Goal: Task Accomplishment & Management: Use online tool/utility

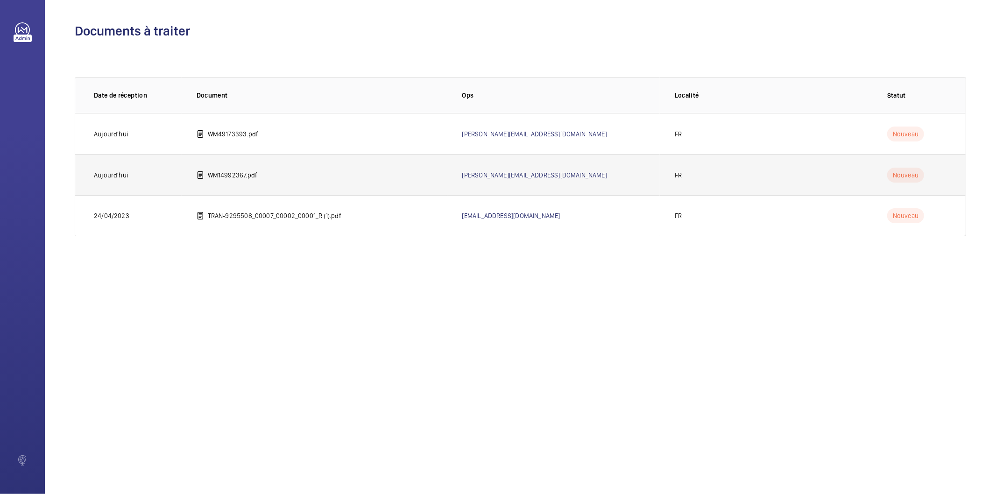
click at [246, 173] on p "WM14992367.pdf" at bounding box center [233, 174] width 50 height 9
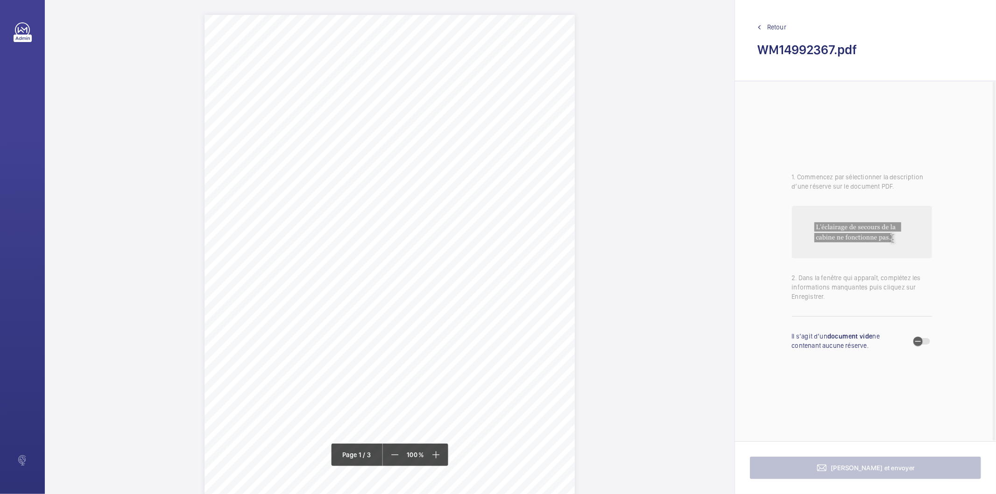
click at [449, 377] on div "Contrôle technique quinquennal SYNTHESE DES NON-CONFORMITES Équipement No : WM1…" at bounding box center [389, 277] width 370 height 524
click at [471, 98] on mat-icon at bounding box center [469, 98] width 11 height 11
click at [503, 299] on div "Contrôle technique quinquennal SYNTHESE DES NON-CONFORMITES Équipement No : WM1…" at bounding box center [389, 136] width 370 height 524
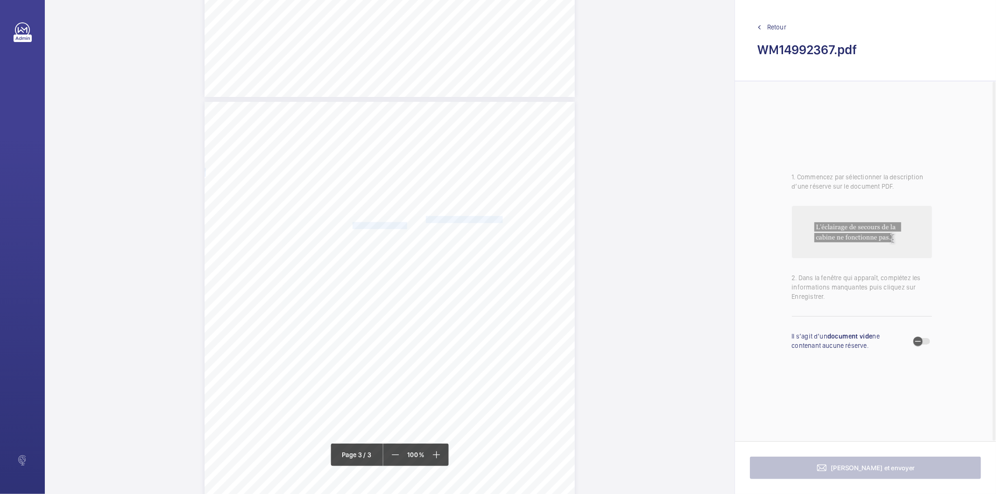
drag, startPoint x: 425, startPoint y: 219, endPoint x: 405, endPoint y: 226, distance: 20.8
click at [405, 226] on div "DÉFAUTS LIÉS À L’ÉTAT ET AU FONCTIONNEMENT Cette section fournit un récapitulat…" at bounding box center [389, 364] width 370 height 524
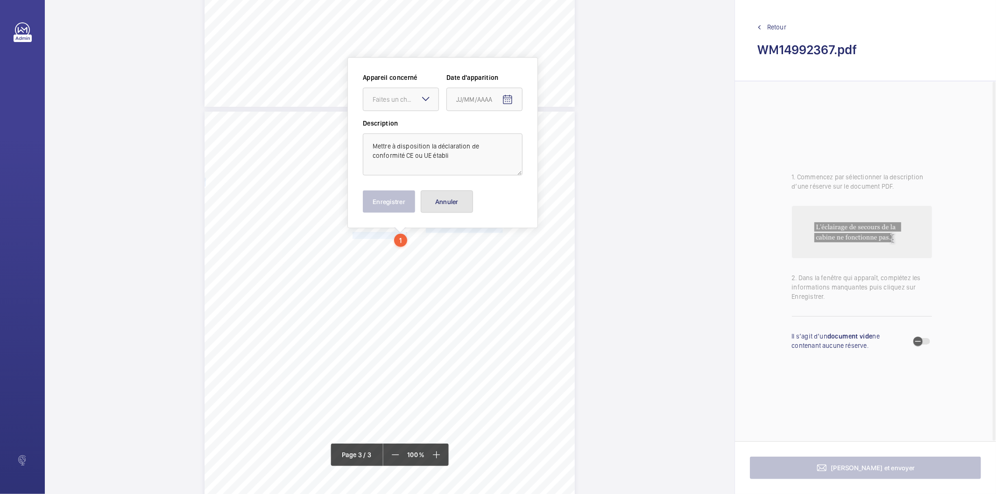
drag, startPoint x: 435, startPoint y: 204, endPoint x: 374, endPoint y: 227, distance: 64.4
click at [434, 205] on button "Annuler" at bounding box center [447, 201] width 52 height 22
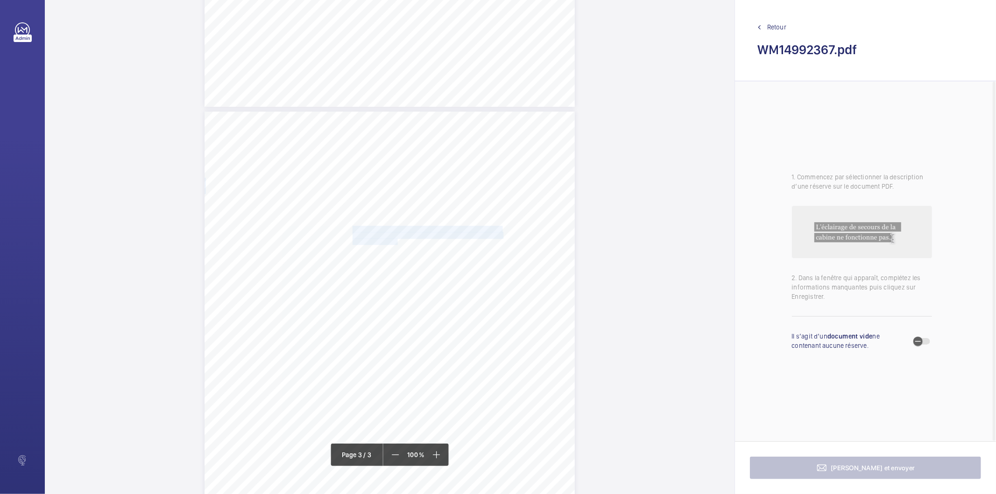
drag, startPoint x: 352, startPoint y: 228, endPoint x: 395, endPoint y: 239, distance: 45.0
click at [395, 239] on div "DÉFAUTS LIÉS À L’ÉTAT ET AU FONCTIONNEMENT Cette section fournit un récapitulat…" at bounding box center [389, 374] width 370 height 524
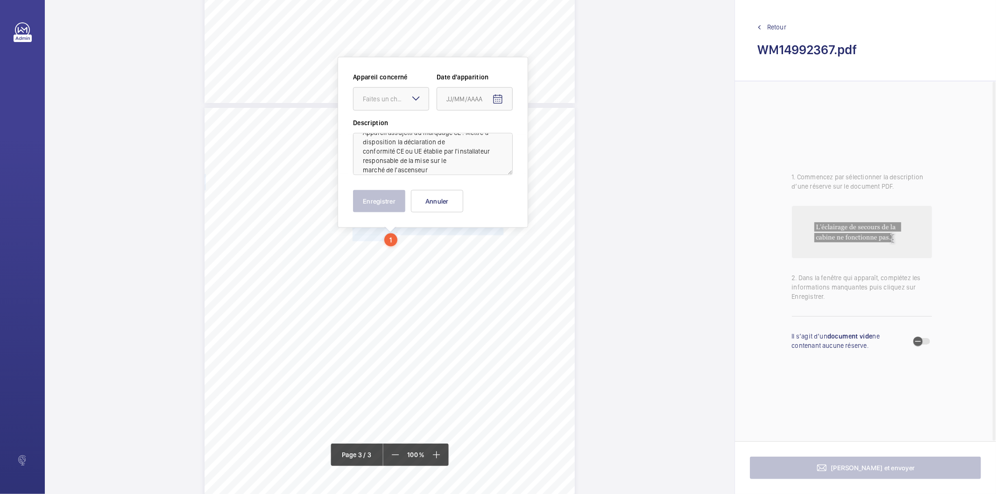
scroll to position [21, 0]
click at [400, 85] on wm-front-input-dropdown "Appareil concerné Faites un choix" at bounding box center [391, 91] width 76 height 38
click at [399, 95] on div "Faites un choix" at bounding box center [396, 98] width 66 height 9
click at [391, 124] on span "14992367" at bounding box center [391, 127] width 56 height 9
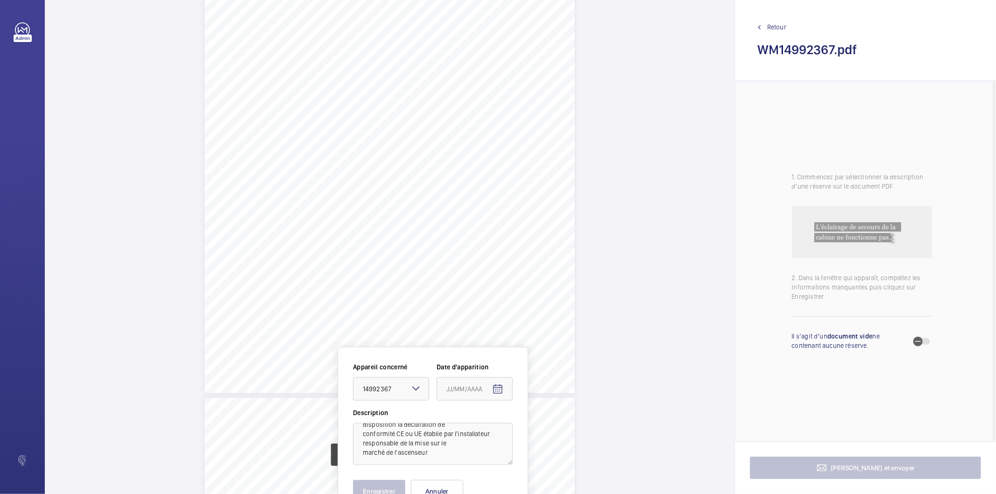
scroll to position [985, 0]
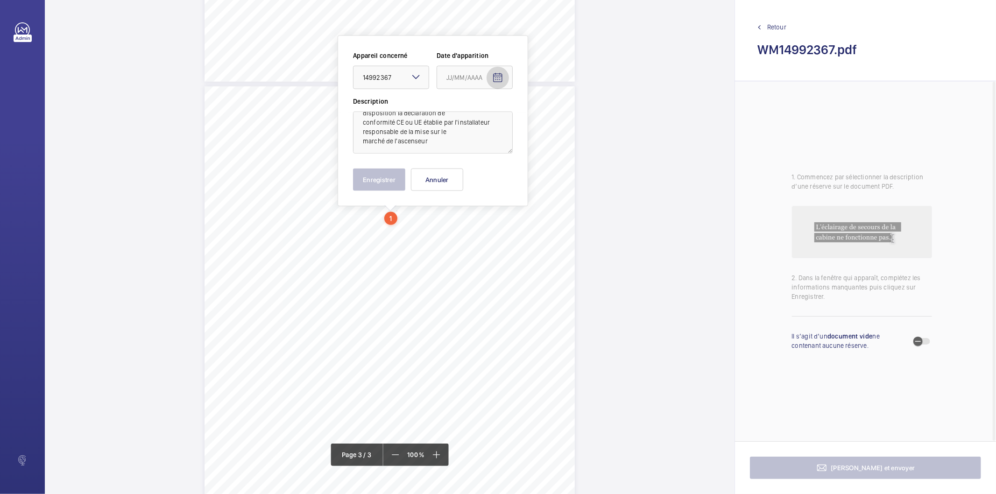
click at [498, 78] on mat-icon "Open calendar" at bounding box center [497, 77] width 11 height 11
click at [471, 114] on icon "Choose month and year" at bounding box center [469, 115] width 5 height 2
click at [542, 239] on span "2025" at bounding box center [554, 237] width 29 height 17
click at [482, 162] on span "JUIN" at bounding box center [489, 162] width 29 height 17
click at [471, 226] on span "24" at bounding box center [468, 228] width 17 height 17
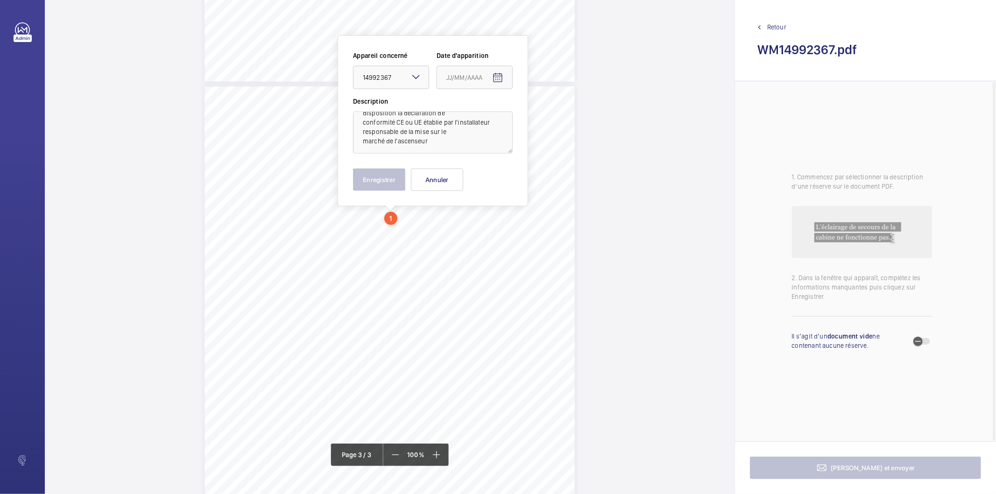
type input "24/06/2025"
click at [395, 172] on button "Enregistrer" at bounding box center [379, 180] width 52 height 22
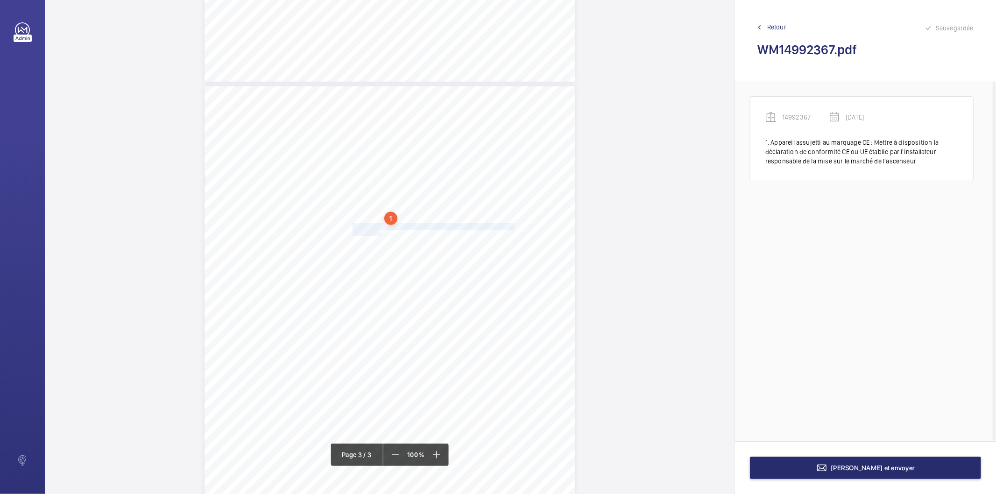
drag, startPoint x: 351, startPoint y: 226, endPoint x: 379, endPoint y: 232, distance: 28.6
click at [379, 232] on div "DÉFAUTS LIÉS À L’ÉTAT ET AU FONCTIONNEMENT Cette section fournit un récapitulat…" at bounding box center [389, 348] width 370 height 524
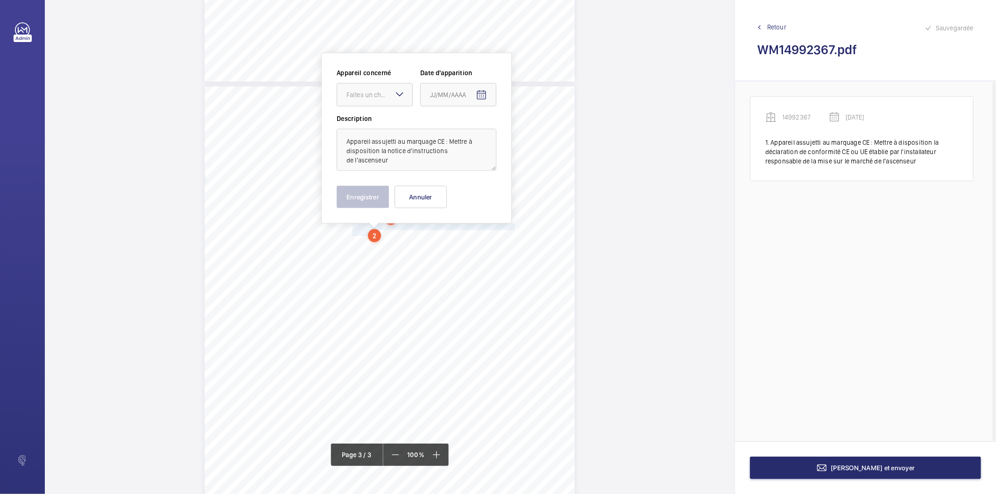
scroll to position [981, 0]
click at [378, 94] on div "Faites un choix" at bounding box center [379, 98] width 66 height 9
click at [367, 125] on span "14992367" at bounding box center [374, 127] width 56 height 9
click at [483, 103] on mat-icon "Open calendar" at bounding box center [481, 99] width 11 height 11
drag, startPoint x: 467, startPoint y: 138, endPoint x: 477, endPoint y: 149, distance: 14.6
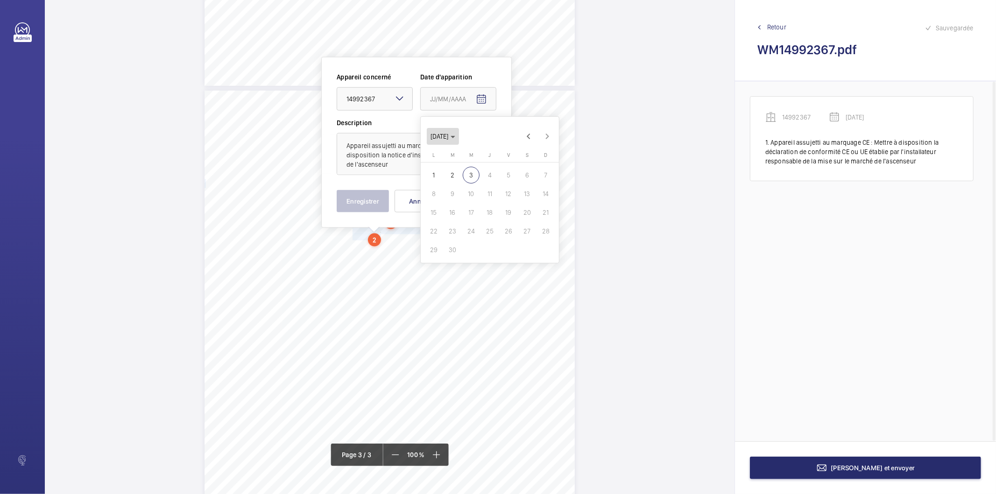
click at [455, 138] on span "SEPT. 2025" at bounding box center [442, 136] width 25 height 7
drag, startPoint x: 533, startPoint y: 256, endPoint x: 523, endPoint y: 250, distance: 11.9
click at [533, 257] on span "2025" at bounding box center [538, 258] width 29 height 17
click at [478, 184] on span "JUIN" at bounding box center [472, 184] width 29 height 17
click at [450, 245] on span "24" at bounding box center [452, 249] width 17 height 17
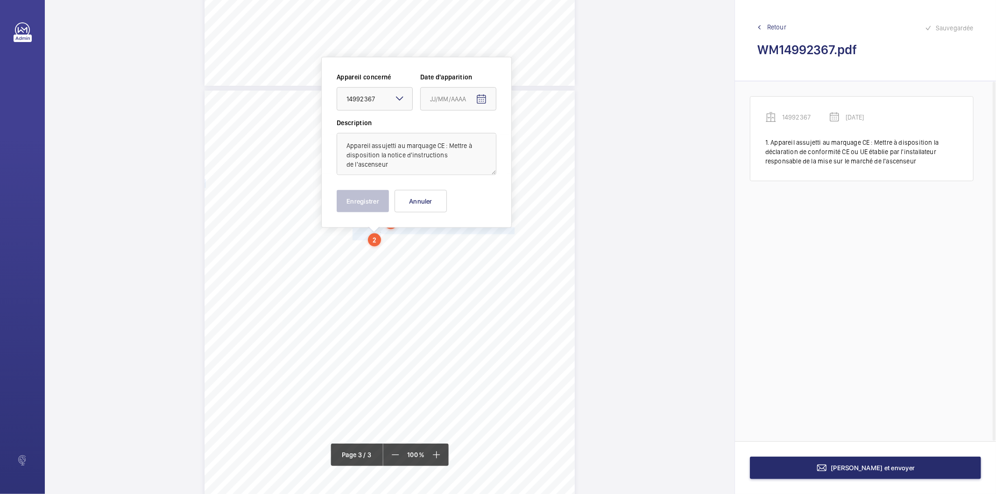
type input "24/06/2025"
click at [374, 207] on button "Enregistrer" at bounding box center [363, 201] width 52 height 22
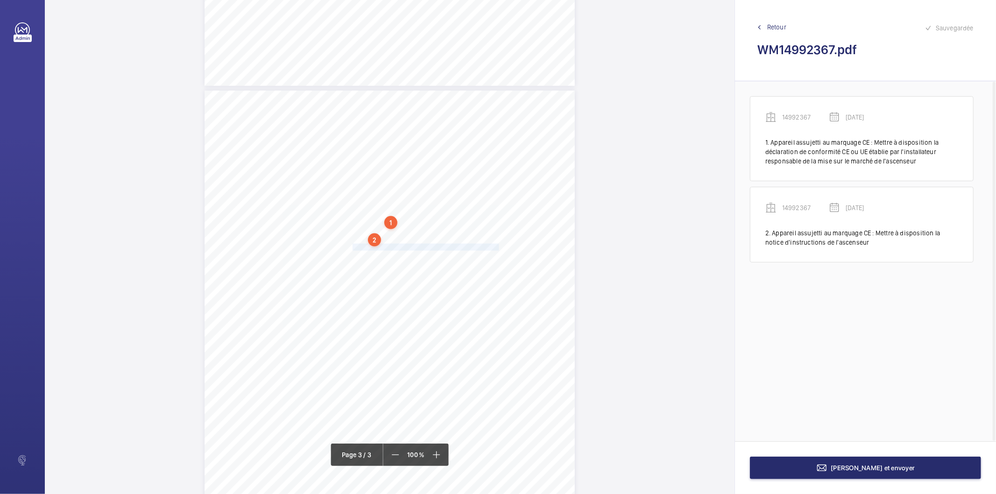
drag, startPoint x: 351, startPoint y: 248, endPoint x: 497, endPoint y: 248, distance: 145.2
click at [497, 248] on span "Mettre à demeure l'outil de consignation de l'interrupteur force motrice" at bounding box center [425, 247] width 147 height 6
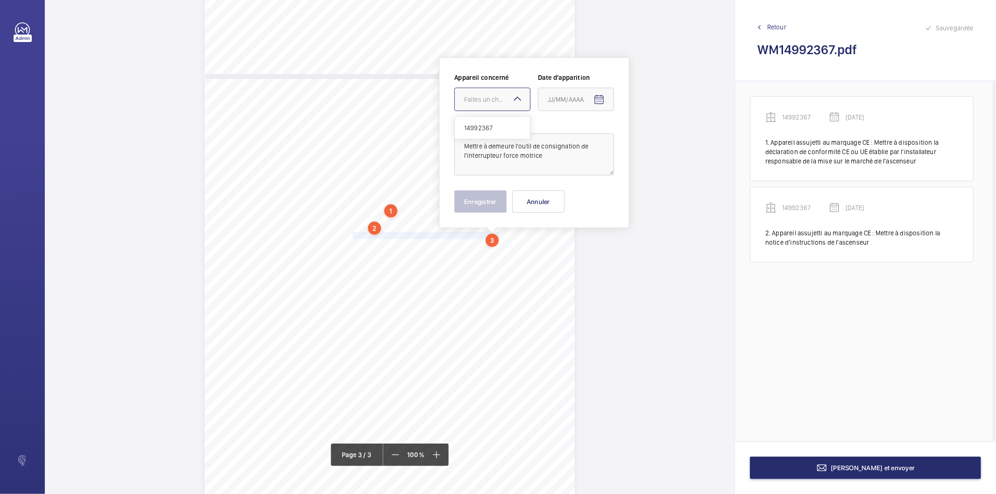
click at [494, 102] on div "Faites un choix" at bounding box center [497, 99] width 66 height 9
click at [469, 127] on span "14992367" at bounding box center [492, 127] width 56 height 9
click at [594, 100] on mat-icon "Open calendar" at bounding box center [598, 99] width 11 height 11
click at [573, 140] on span "SEPT. 2025" at bounding box center [560, 136] width 25 height 7
click at [650, 259] on span "2025" at bounding box center [655, 258] width 29 height 17
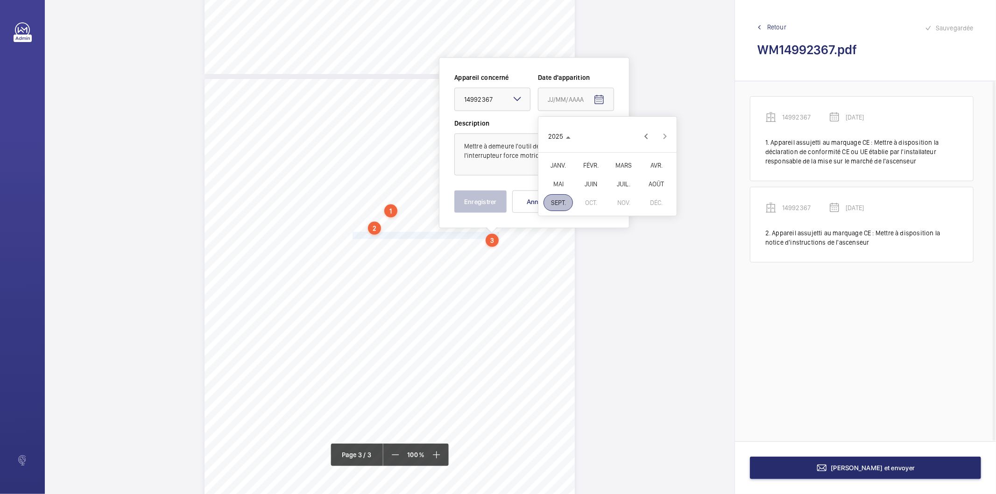
click at [587, 181] on span "JUIN" at bounding box center [590, 184] width 29 height 17
click at [564, 251] on span "24" at bounding box center [570, 249] width 17 height 17
type input "24/06/2025"
click at [506, 207] on button "Enregistrer" at bounding box center [480, 201] width 52 height 22
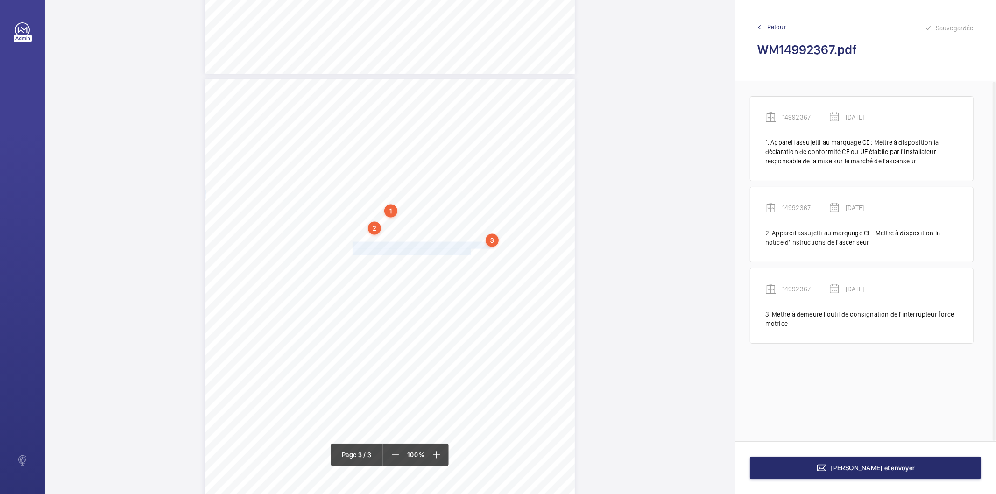
drag, startPoint x: 352, startPoint y: 246, endPoint x: 469, endPoint y: 251, distance: 117.3
click at [469, 251] on div "DÉFAUTS LIÉS À L’ÉTAT ET AU FONCTIONNEMENT Cette section fournit un récapitulat…" at bounding box center [389, 341] width 370 height 524
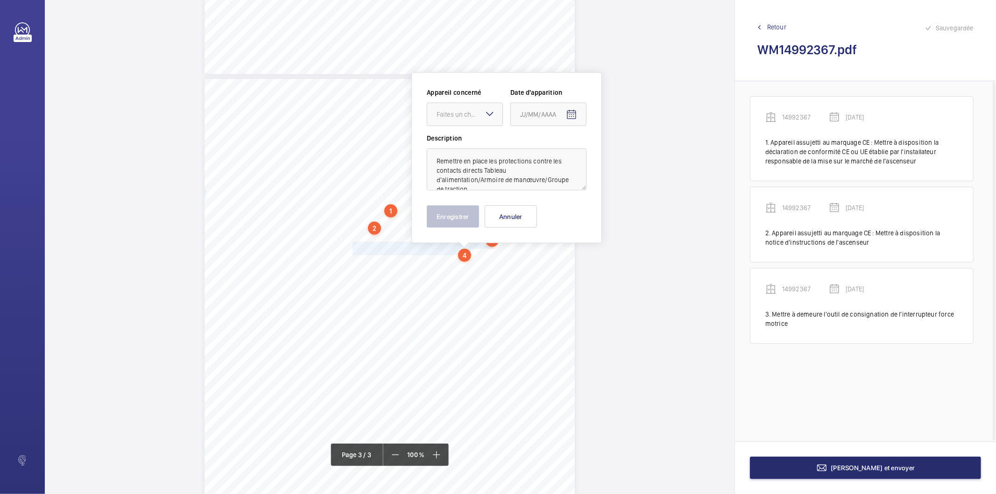
scroll to position [1008, 0]
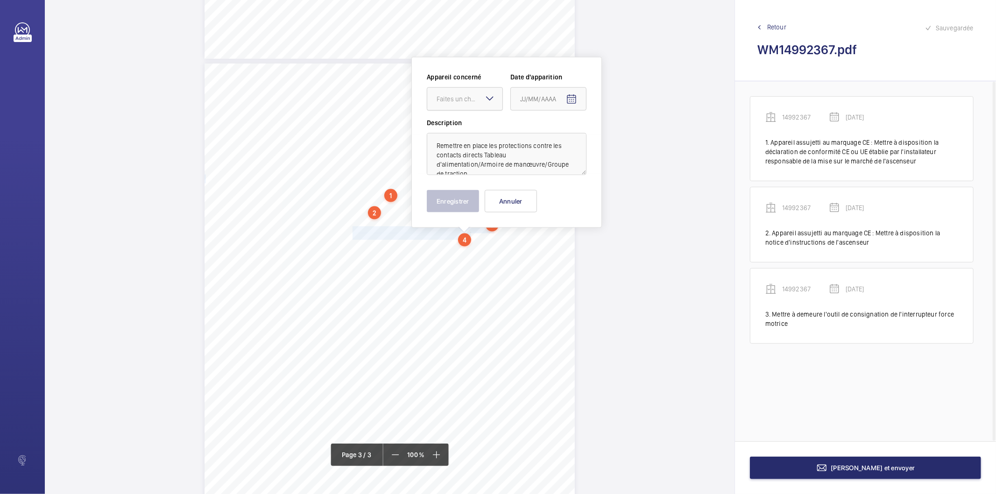
click at [472, 97] on div "Faites un choix" at bounding box center [469, 98] width 66 height 9
click at [455, 125] on span "14992367" at bounding box center [464, 127] width 56 height 9
click at [571, 94] on mat-icon "Open calendar" at bounding box center [571, 99] width 11 height 11
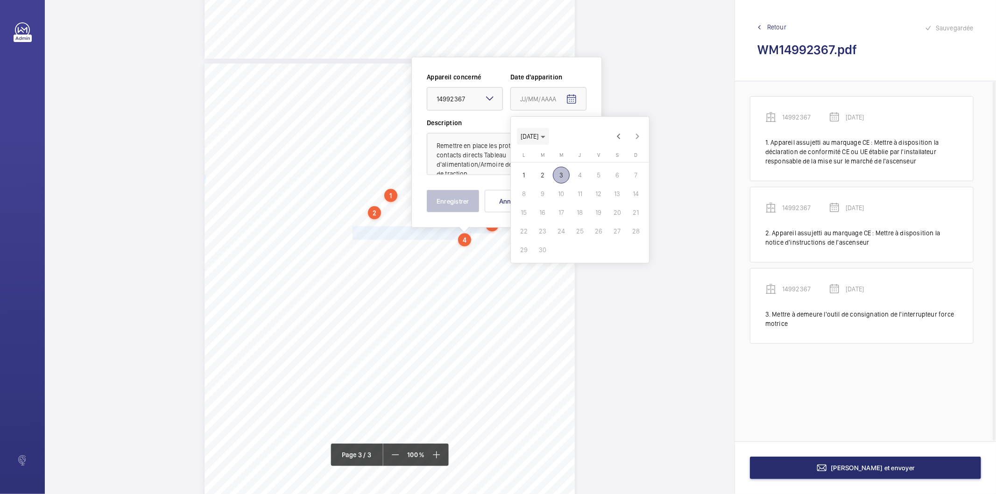
click at [545, 140] on span "SEPT. 2025" at bounding box center [532, 136] width 25 height 7
click at [619, 260] on span "2025" at bounding box center [628, 258] width 29 height 17
click at [567, 186] on span "JUIN" at bounding box center [562, 184] width 29 height 17
click at [545, 251] on span "24" at bounding box center [542, 249] width 17 height 17
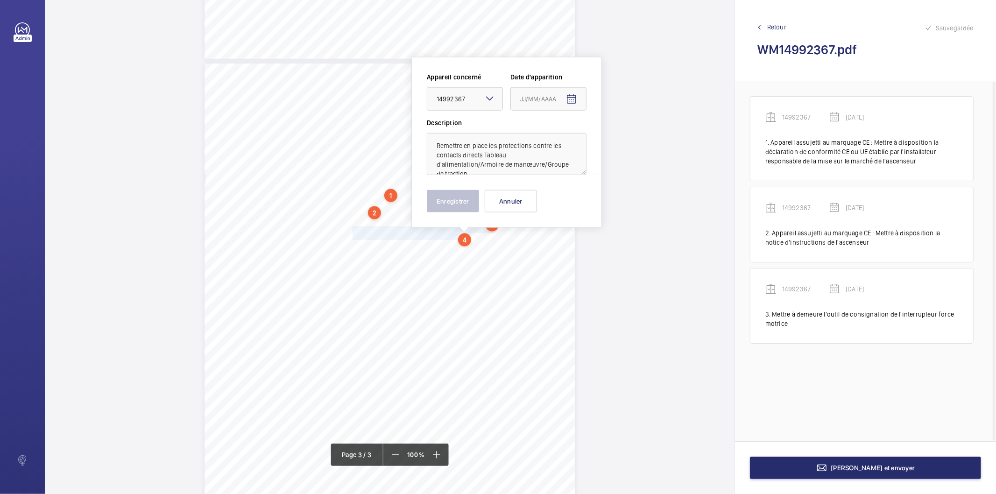
type input "24/06/2025"
click at [455, 197] on button "Enregistrer" at bounding box center [453, 201] width 52 height 22
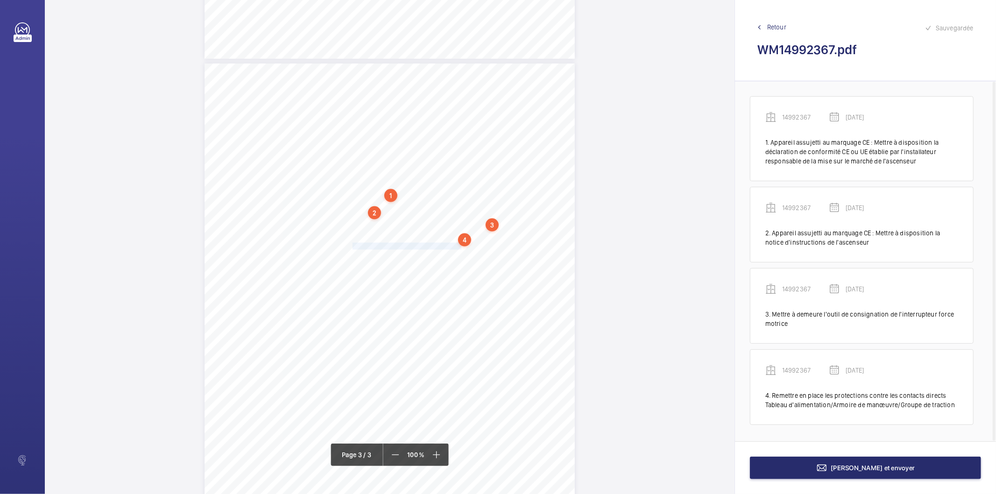
drag, startPoint x: 351, startPoint y: 247, endPoint x: 459, endPoint y: 246, distance: 107.8
click at [459, 246] on span "Remettre en place les caches de protection des serrures" at bounding box center [409, 246] width 114 height 6
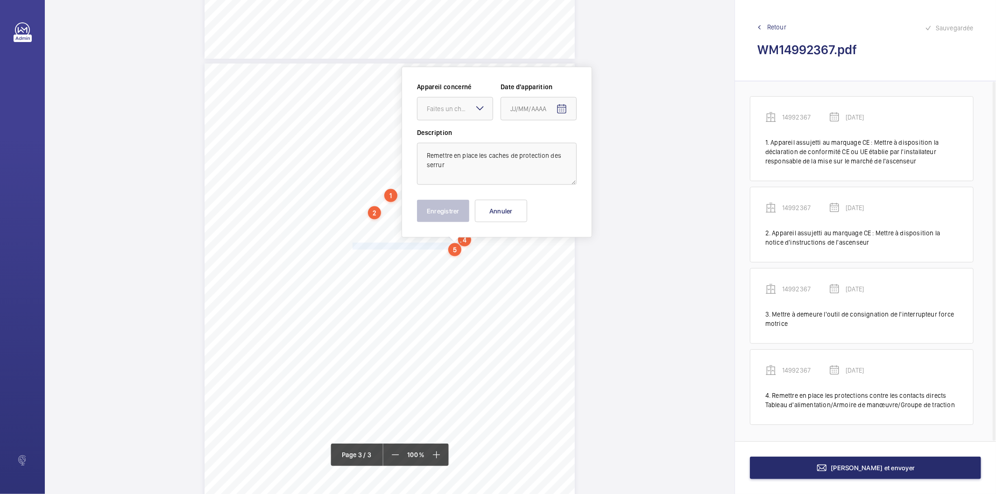
scroll to position [1018, 0]
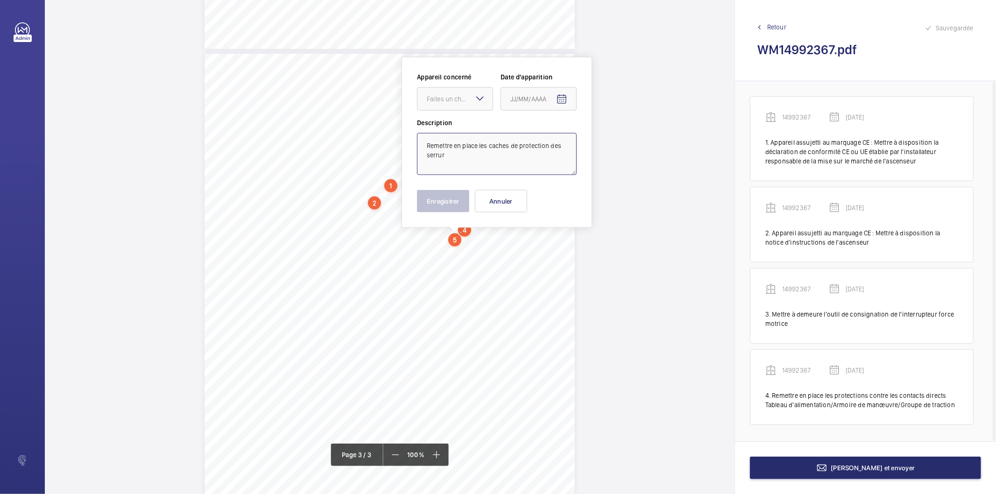
click at [469, 161] on textarea "Remettre en place les caches de protection des serrur" at bounding box center [497, 154] width 160 height 42
click at [450, 103] on div "Faites un choix" at bounding box center [460, 98] width 66 height 9
click at [454, 126] on span "14992367" at bounding box center [455, 127] width 56 height 9
type textarea "Remettre en place les caches de protection des serrures"
click at [563, 99] on mat-icon "Open calendar" at bounding box center [561, 99] width 11 height 11
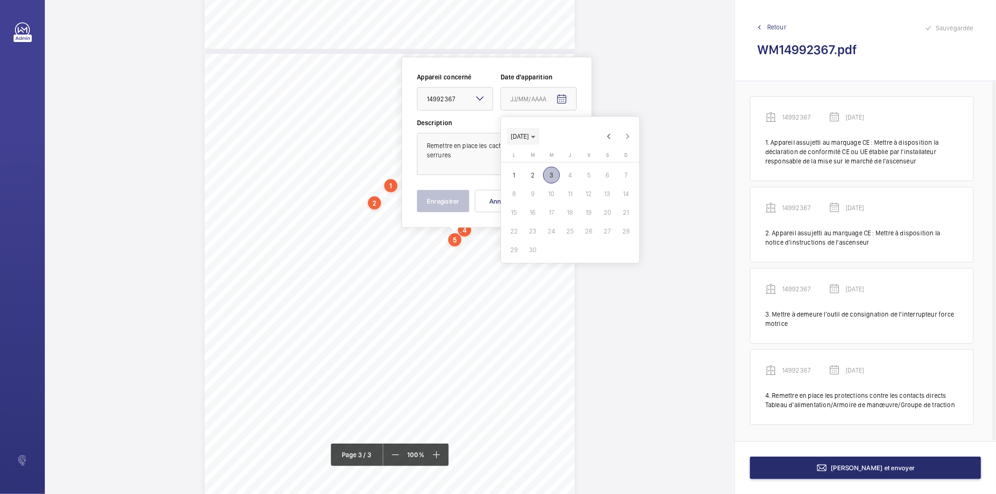
click at [539, 139] on span "Choose month and year" at bounding box center [523, 136] width 32 height 22
click at [613, 256] on span "2025" at bounding box center [618, 258] width 29 height 17
click at [558, 183] on span "JUIN" at bounding box center [553, 184] width 29 height 17
click at [535, 252] on span "24" at bounding box center [532, 249] width 17 height 17
type input "24/06/2025"
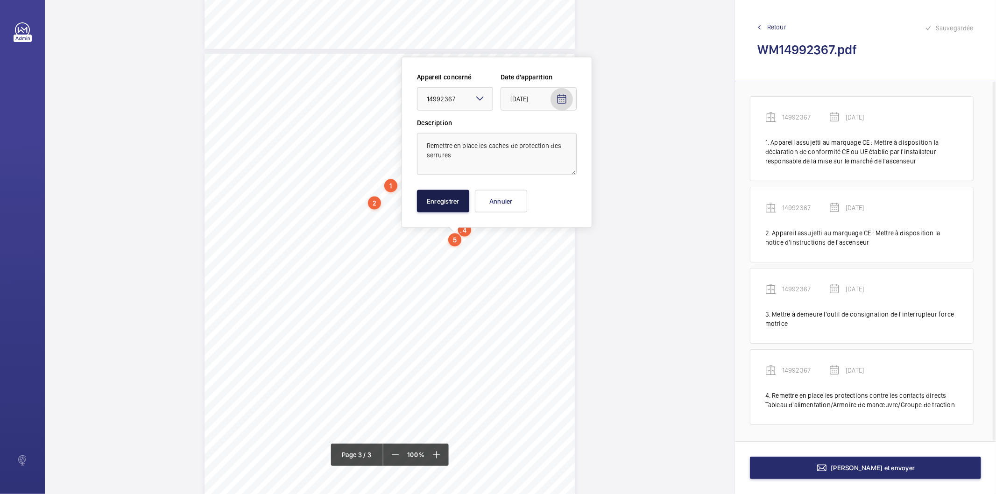
click at [448, 203] on button "Enregistrer" at bounding box center [443, 201] width 52 height 22
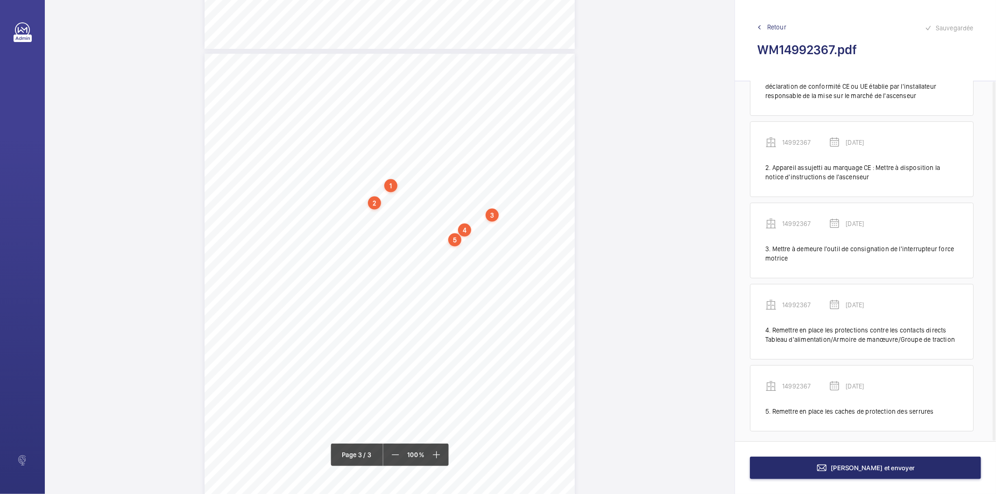
scroll to position [70, 0]
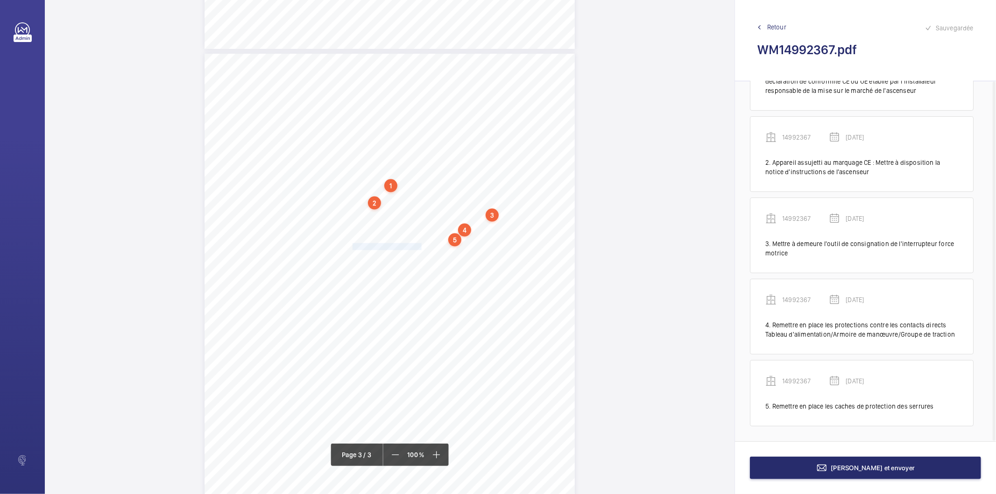
drag, startPoint x: 352, startPoint y: 248, endPoint x: 419, endPoint y: 248, distance: 66.7
click at [419, 248] on span "Nettoyer correctement la cuvette" at bounding box center [386, 247] width 69 height 6
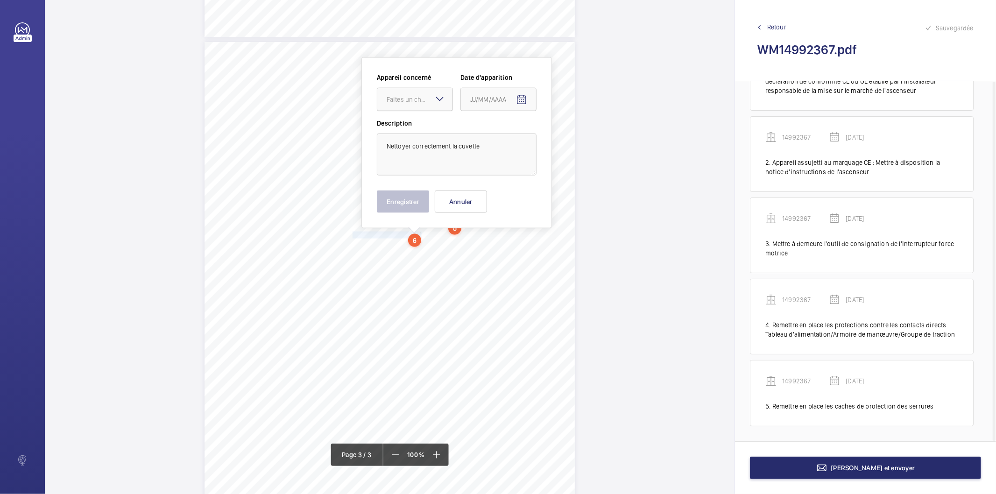
click at [426, 100] on div "Faites un choix" at bounding box center [419, 99] width 66 height 9
click at [410, 125] on span "14992367" at bounding box center [414, 127] width 56 height 9
click at [525, 95] on mat-icon "Open calendar" at bounding box center [521, 99] width 11 height 11
click at [499, 137] on span "Choose month and year" at bounding box center [483, 136] width 32 height 22
click at [572, 258] on span "2025" at bounding box center [578, 258] width 29 height 17
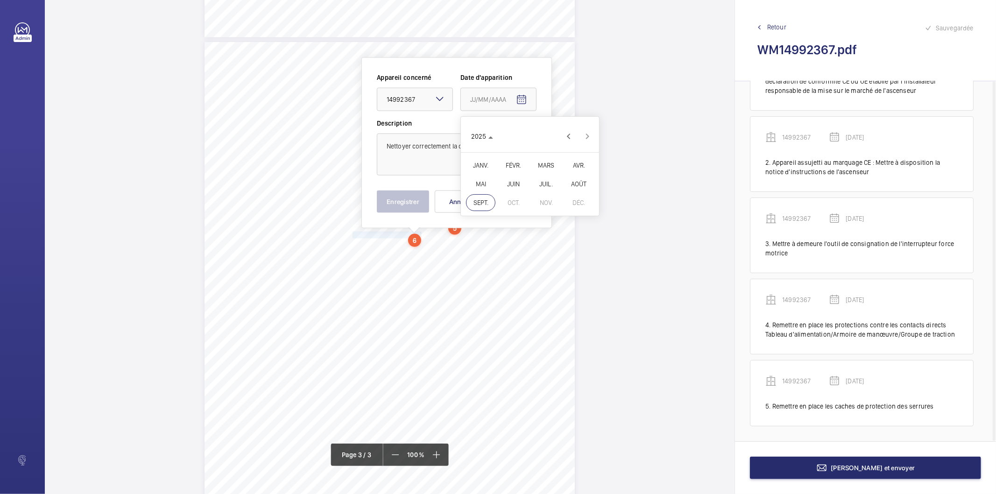
click at [513, 188] on span "JUIN" at bounding box center [513, 184] width 29 height 17
click at [493, 248] on span "24" at bounding box center [492, 249] width 17 height 17
type input "24/06/2025"
click at [418, 208] on button "Enregistrer" at bounding box center [403, 201] width 52 height 22
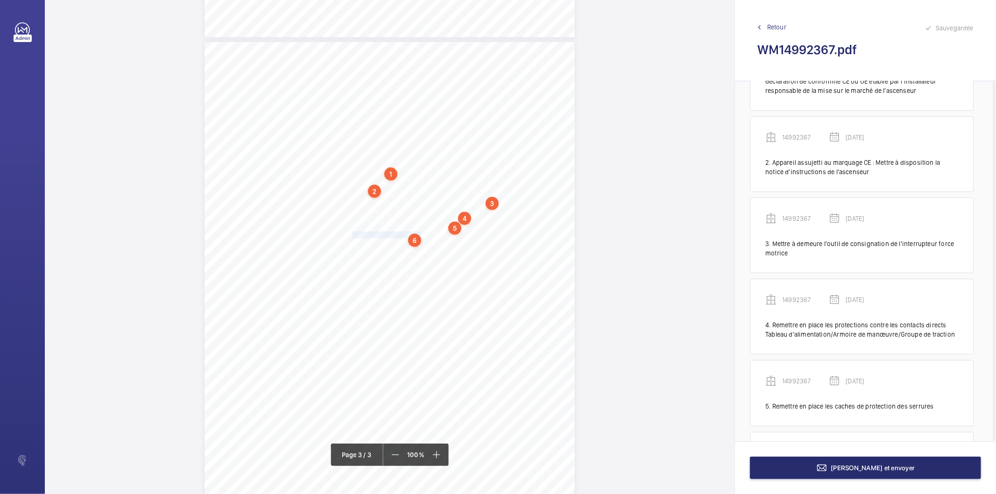
scroll to position [142, 0]
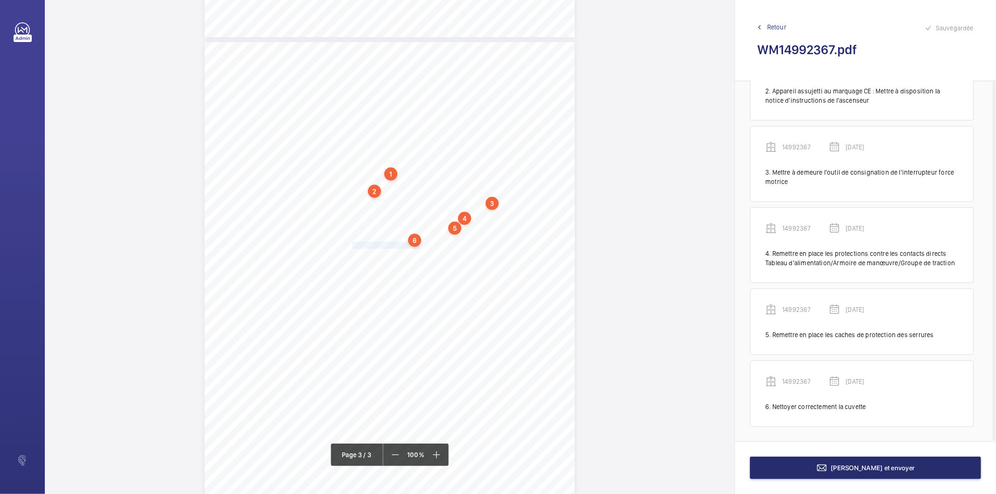
drag, startPoint x: 351, startPoint y: 246, endPoint x: 417, endPoint y: 246, distance: 65.8
click at [417, 246] on span "Enlever les gueuses de la cuvette" at bounding box center [385, 245] width 66 height 6
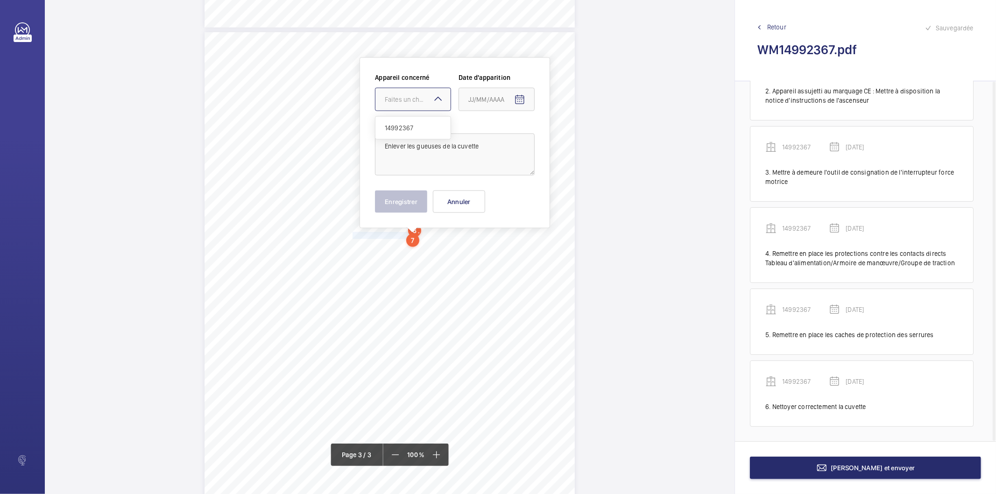
click at [407, 99] on div "Faites un choix" at bounding box center [418, 99] width 66 height 9
click at [404, 126] on span "14992367" at bounding box center [413, 127] width 56 height 9
click at [516, 98] on mat-icon "Open calendar" at bounding box center [519, 99] width 11 height 11
click at [493, 135] on span "SEPT. 2025" at bounding box center [481, 136] width 25 height 7
click at [547, 255] on span "2024" at bounding box center [543, 258] width 29 height 17
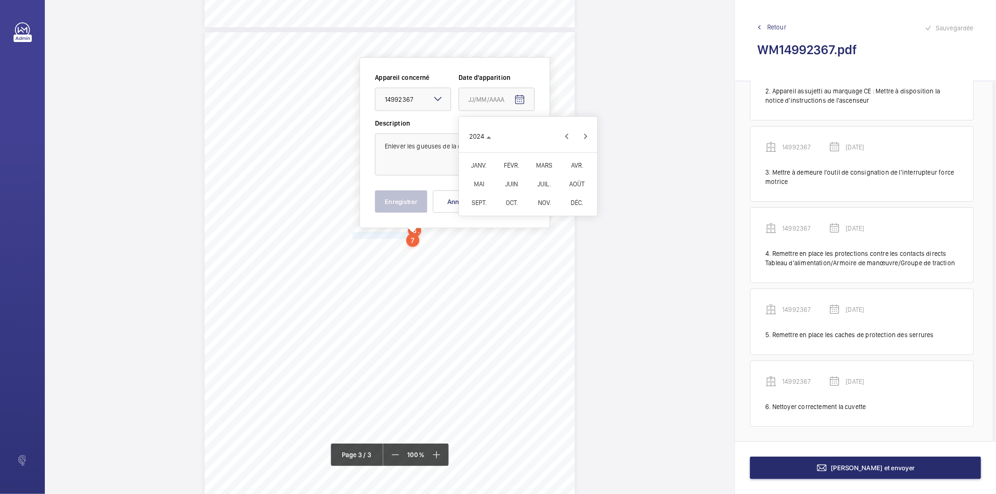
click at [518, 187] on span "JUIN" at bounding box center [511, 184] width 29 height 17
click at [470, 249] on span "24" at bounding box center [472, 249] width 17 height 17
type input "24/06/2024"
click at [422, 202] on button "Enregistrer" at bounding box center [401, 201] width 52 height 22
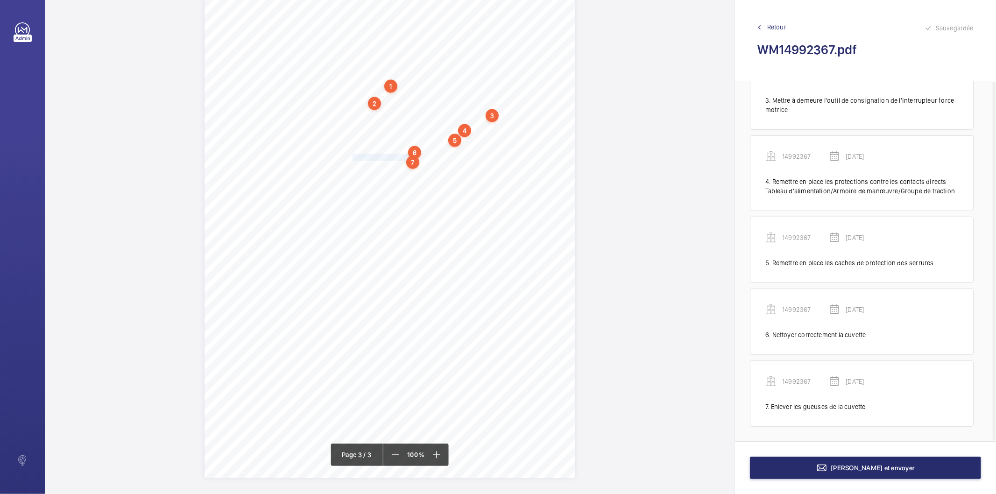
scroll to position [1121, 0]
click at [413, 159] on div "7" at bounding box center [412, 159] width 13 height 13
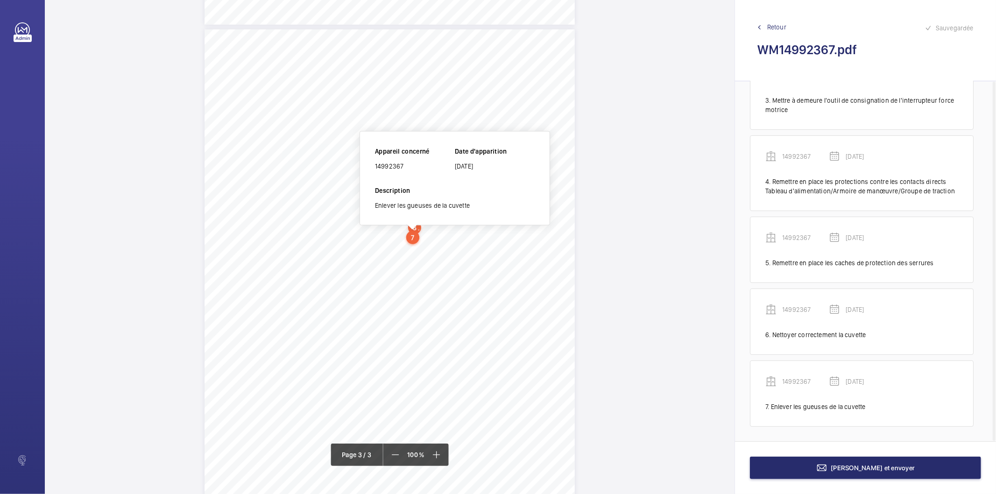
scroll to position [1032, 0]
click at [392, 174] on div "14992367" at bounding box center [415, 175] width 80 height 9
copy div "14992367"
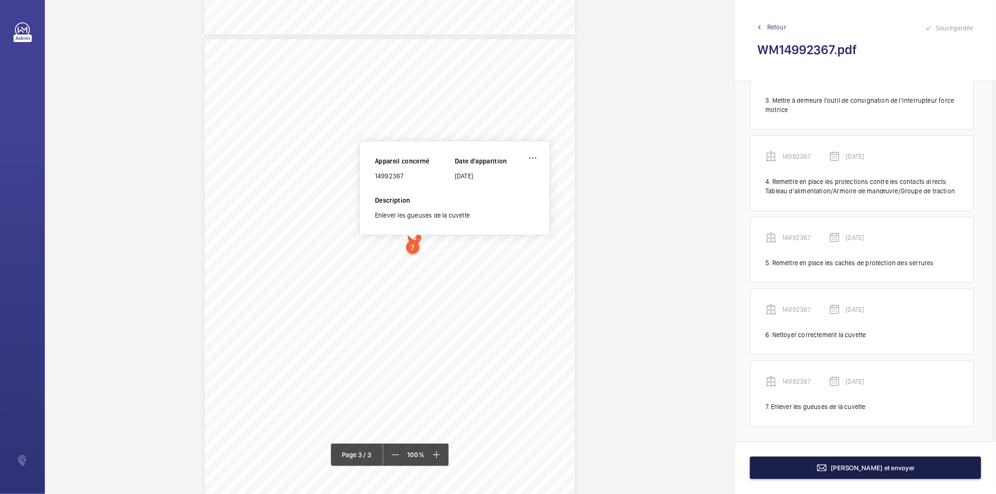
click at [787, 474] on button "Terminer et envoyer" at bounding box center [865, 467] width 231 height 22
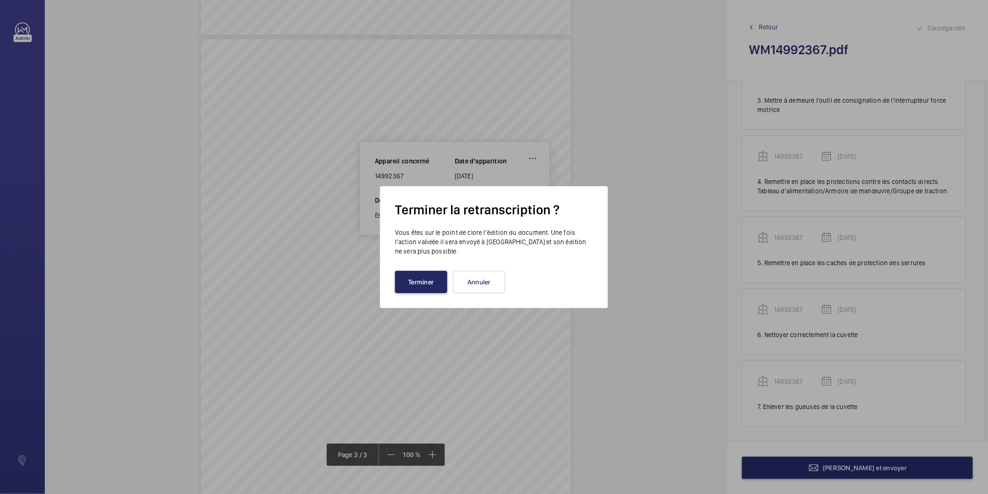
click at [409, 283] on button "Terminer" at bounding box center [421, 282] width 52 height 22
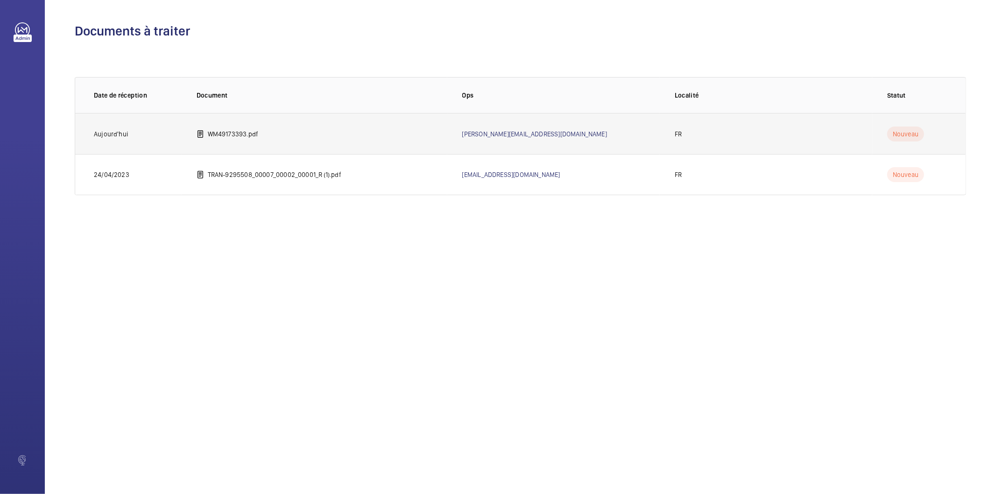
click at [239, 141] on td "WM49173393.pdf" at bounding box center [315, 133] width 266 height 41
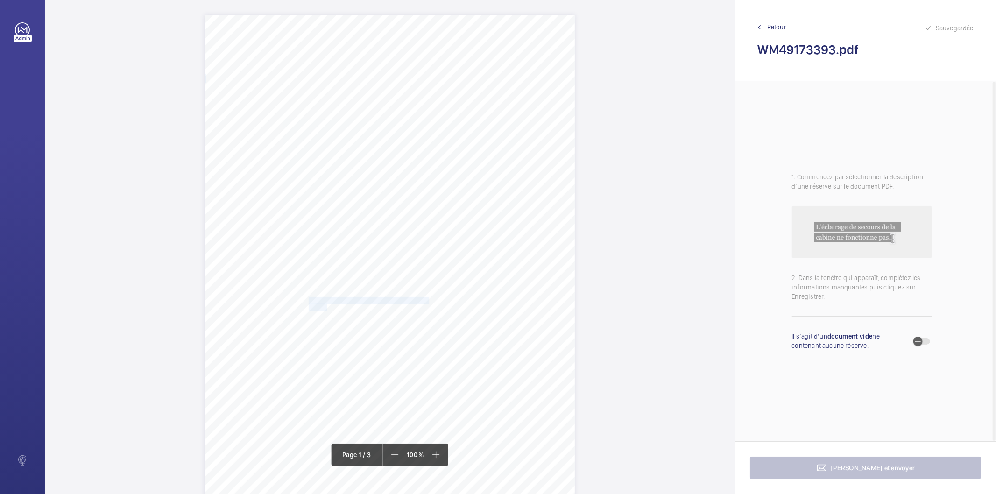
drag, startPoint x: 309, startPoint y: 302, endPoint x: 325, endPoint y: 309, distance: 17.8
click at [325, 309] on div "Contrôle technique quinquennal SYNTHESE DES NON-CONFORMITES Équipement No : WM4…" at bounding box center [389, 277] width 370 height 524
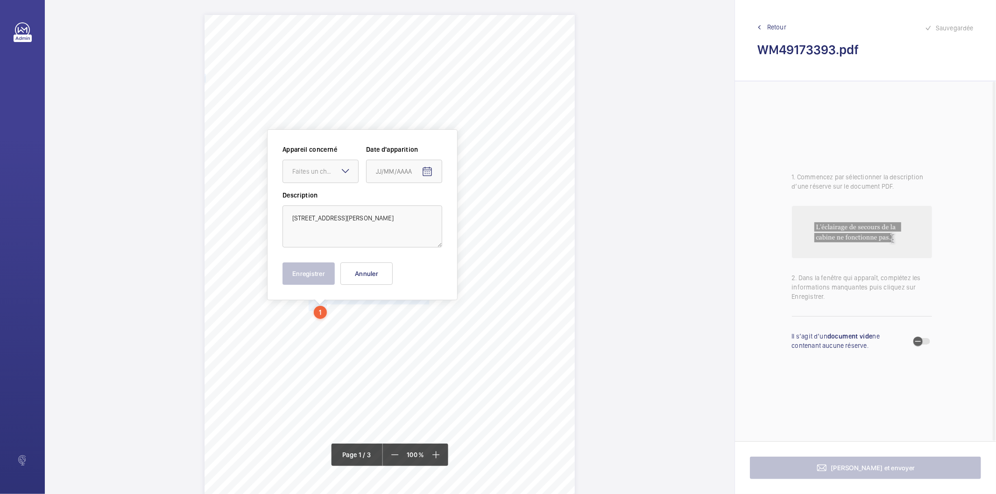
scroll to position [72, 0]
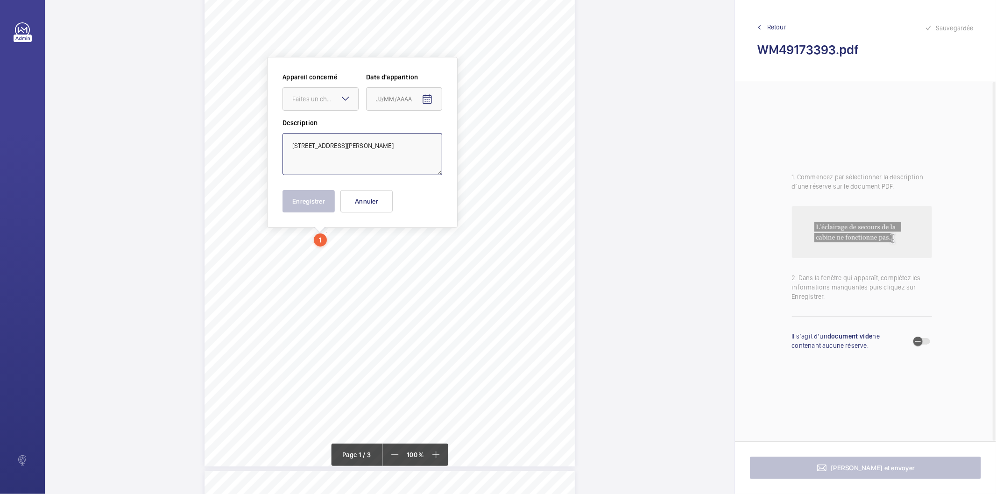
click at [363, 148] on textarea "73 boulevard Charles de Gaulle" at bounding box center [362, 154] width 160 height 42
type textarea "73 boulevard Charles de Gaulle"
click at [375, 197] on button "Annuler" at bounding box center [366, 201] width 52 height 22
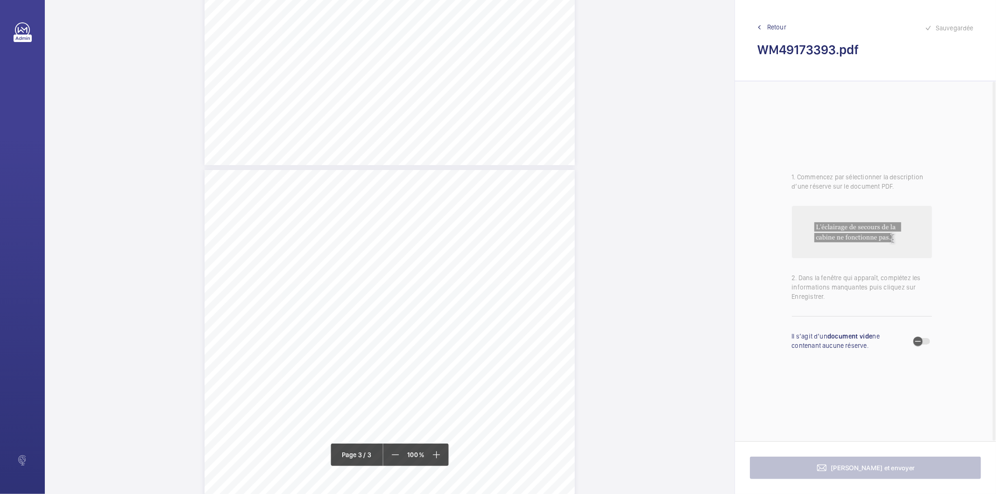
scroll to position [902, 0]
drag, startPoint x: 352, startPoint y: 288, endPoint x: 396, endPoint y: 299, distance: 45.3
click at [396, 299] on div "DÉFAUTS LIÉS À L’ÉTAT ET AU FONCTIONNEMENT Cette section fournit un récapitulat…" at bounding box center [389, 431] width 370 height 524
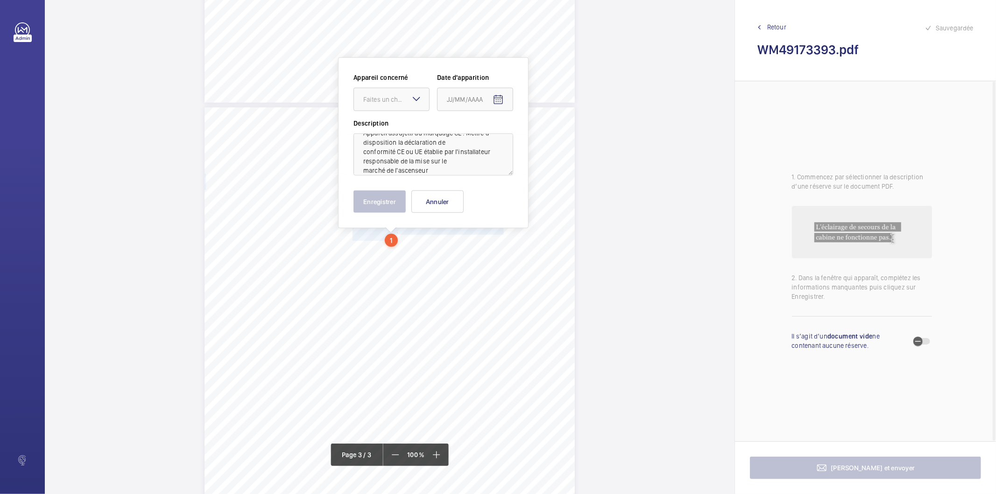
scroll to position [21, 0]
click at [408, 95] on div "Faites un choix" at bounding box center [396, 99] width 66 height 9
click at [392, 127] on span "49173393" at bounding box center [391, 127] width 56 height 9
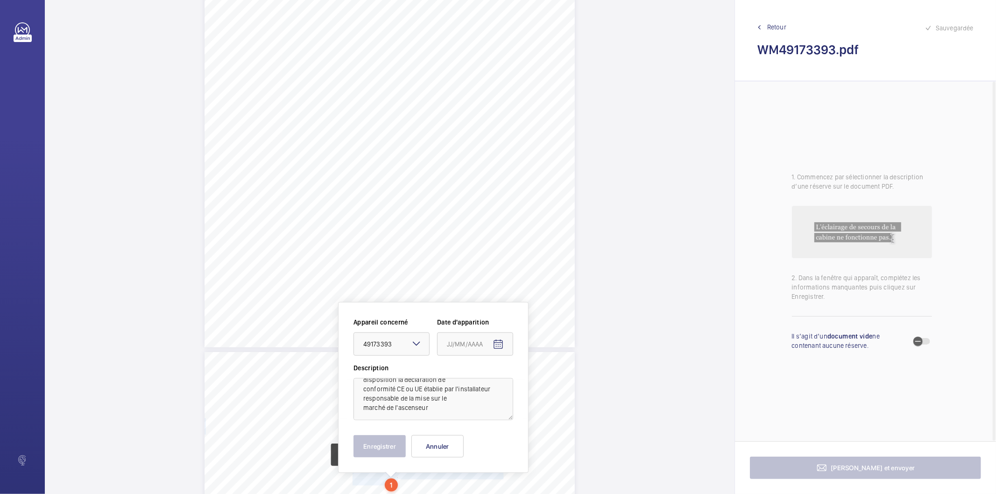
scroll to position [861, 0]
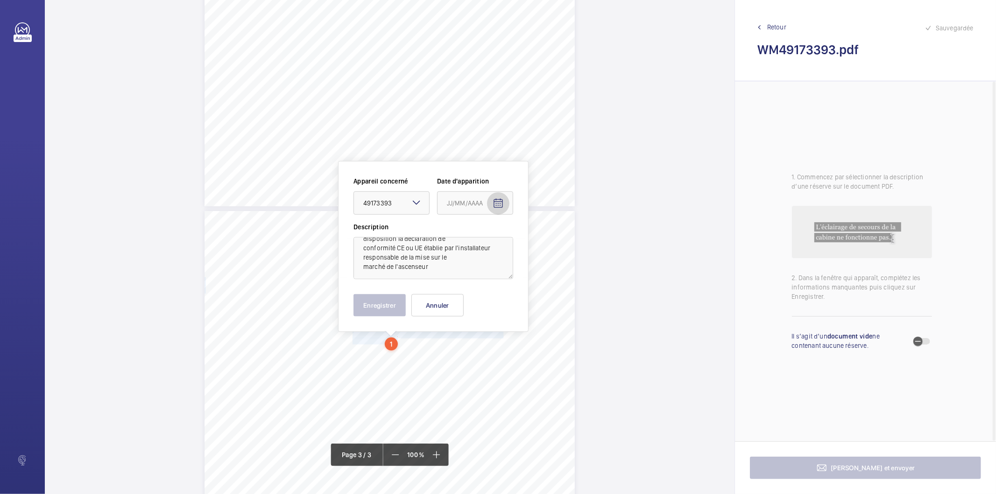
click at [500, 203] on mat-icon "Open calendar" at bounding box center [497, 203] width 11 height 11
click at [472, 241] on polygon "Choose month and year" at bounding box center [469, 241] width 5 height 2
click at [552, 363] on span "2025" at bounding box center [555, 362] width 29 height 17
click at [492, 289] on span "JUIN" at bounding box center [489, 288] width 29 height 17
click at [471, 357] on span "24" at bounding box center [469, 353] width 17 height 17
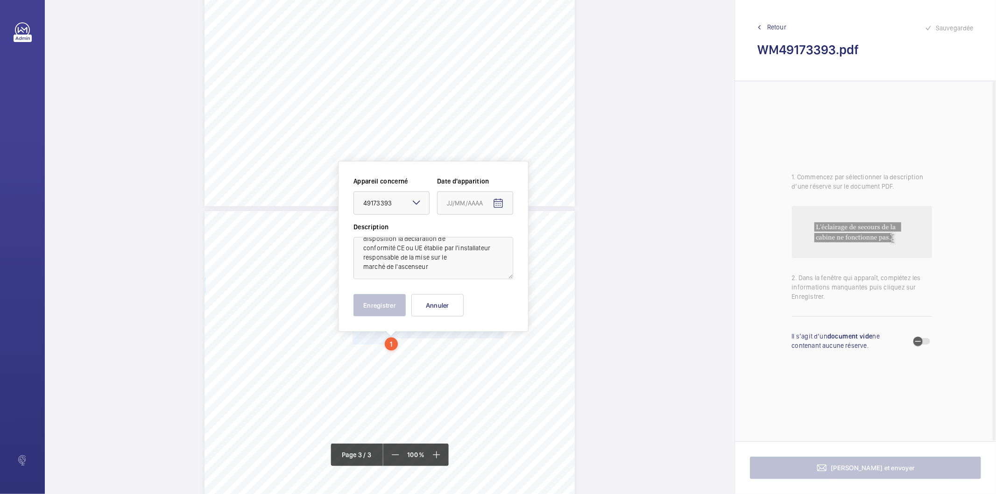
type input "24/06/2025"
click at [389, 310] on button "Enregistrer" at bounding box center [379, 305] width 52 height 22
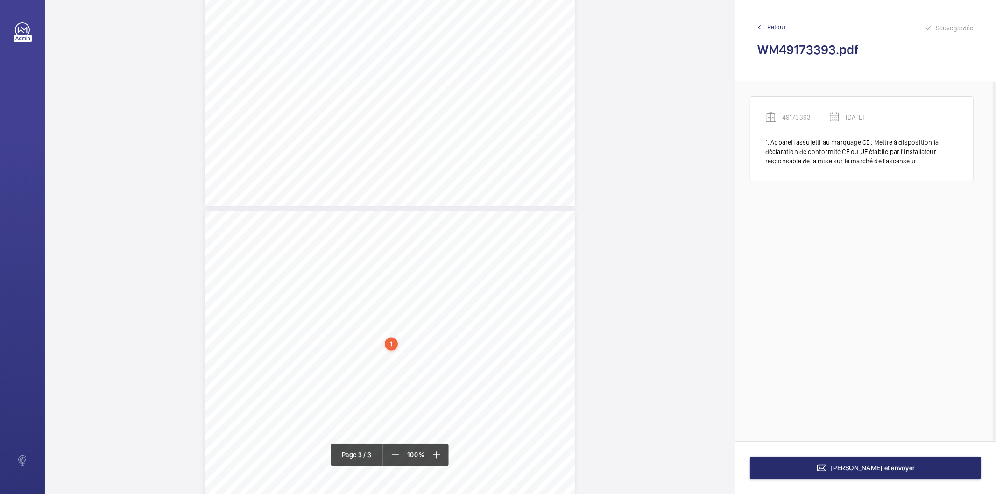
click at [394, 346] on div "1" at bounding box center [391, 343] width 13 height 13
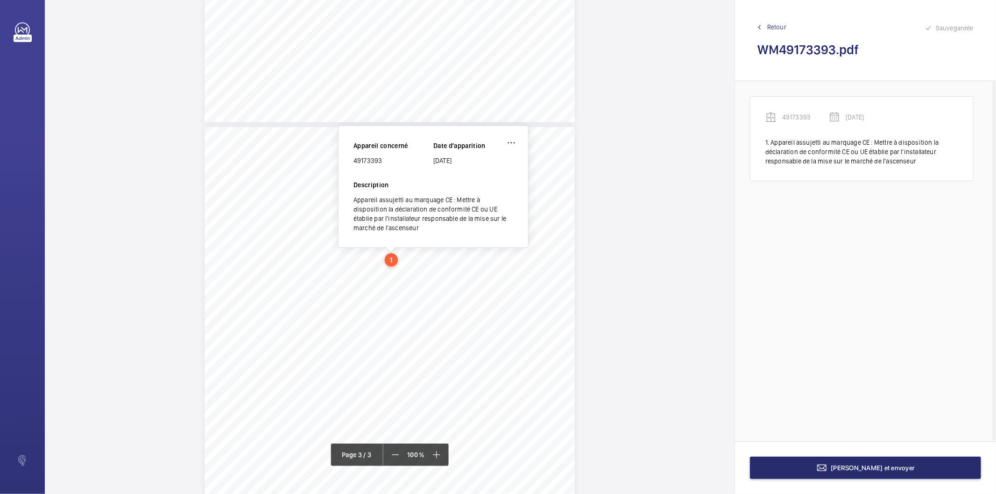
scroll to position [957, 0]
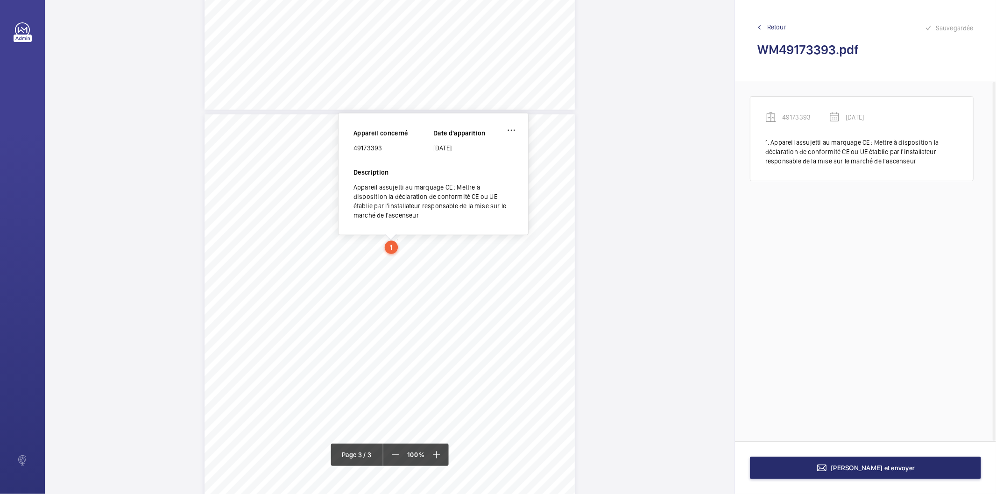
click at [377, 146] on div "49173393" at bounding box center [393, 147] width 80 height 9
copy div "49173393"
drag, startPoint x: 352, startPoint y: 257, endPoint x: 375, endPoint y: 258, distance: 23.3
click at [375, 258] on span "de l'ascenseur" at bounding box center [366, 261] width 28 height 6
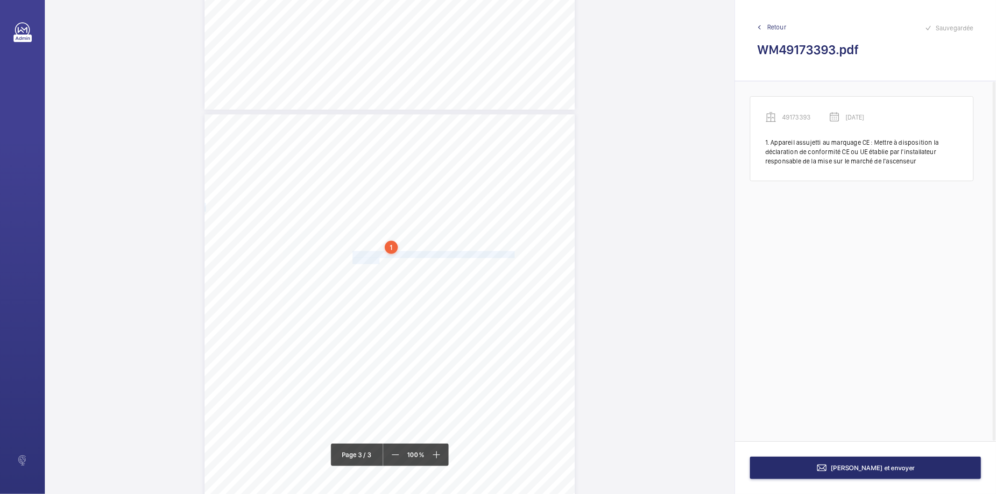
drag, startPoint x: 352, startPoint y: 253, endPoint x: 379, endPoint y: 260, distance: 27.8
click at [379, 260] on div "DÉFAUTS LIÉS À L’ÉTAT ET AU FONCTIONNEMENT Cette section fournit un récapitulat…" at bounding box center [389, 376] width 370 height 524
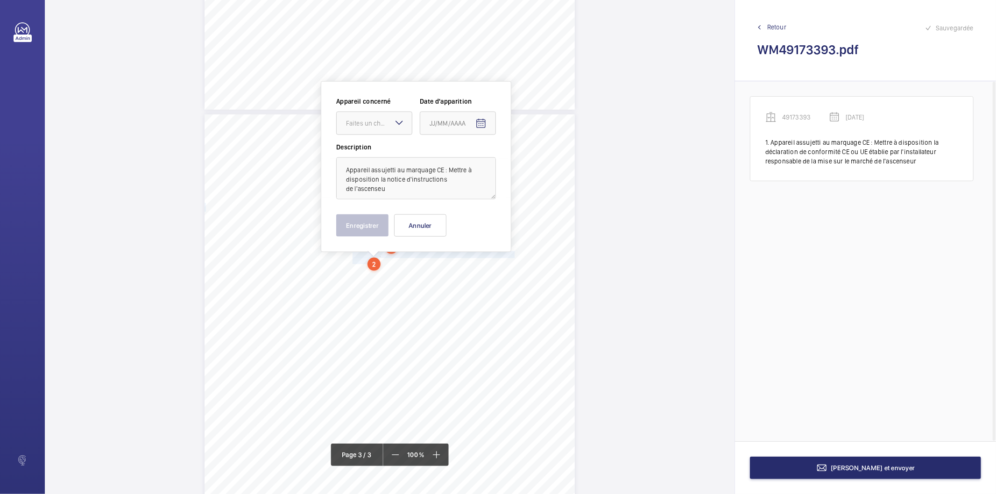
scroll to position [982, 0]
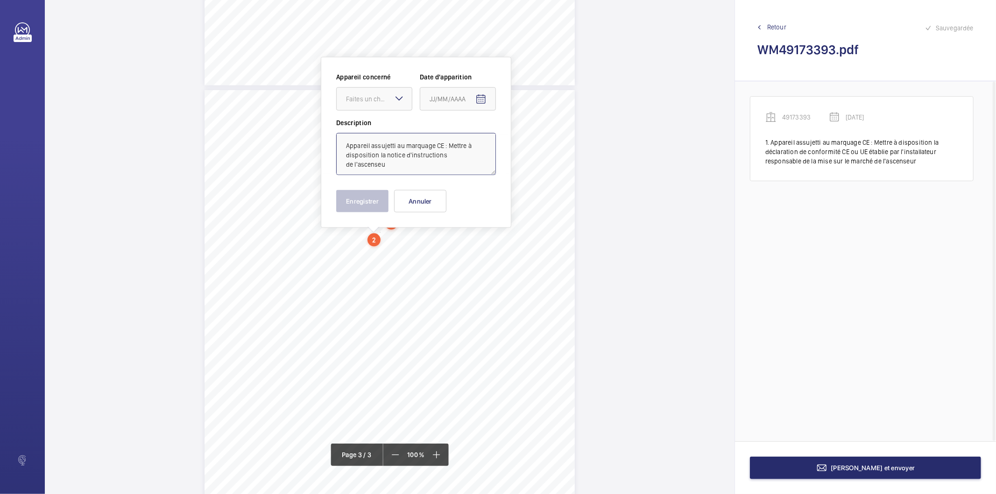
click at [413, 167] on textarea "Appareil assujetti au marquage CE : Mettre à disposition la notice d'instructio…" at bounding box center [416, 154] width 160 height 42
click at [386, 105] on div at bounding box center [374, 99] width 75 height 22
click at [389, 127] on span "49173393" at bounding box center [374, 127] width 56 height 9
type textarea "Appareil assujetti au marquage CE : Mettre à disposition la notice d'instructio…"
click at [479, 102] on mat-icon "Open calendar" at bounding box center [480, 99] width 11 height 11
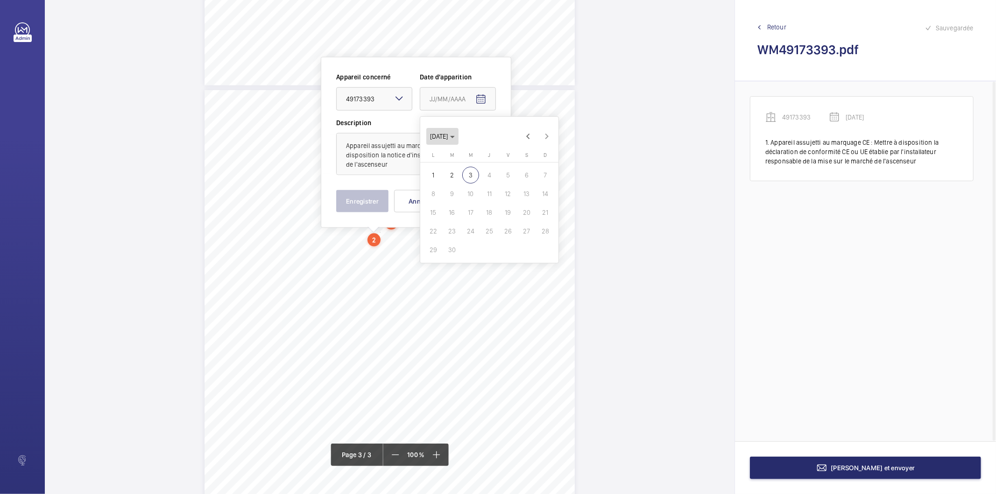
click at [455, 136] on polygon "Choose month and year" at bounding box center [452, 137] width 5 height 2
click at [540, 257] on span "2025" at bounding box center [537, 258] width 29 height 17
click at [480, 178] on span "JUIN" at bounding box center [472, 184] width 29 height 17
click at [453, 249] on span "24" at bounding box center [451, 249] width 17 height 17
type input "24/06/2025"
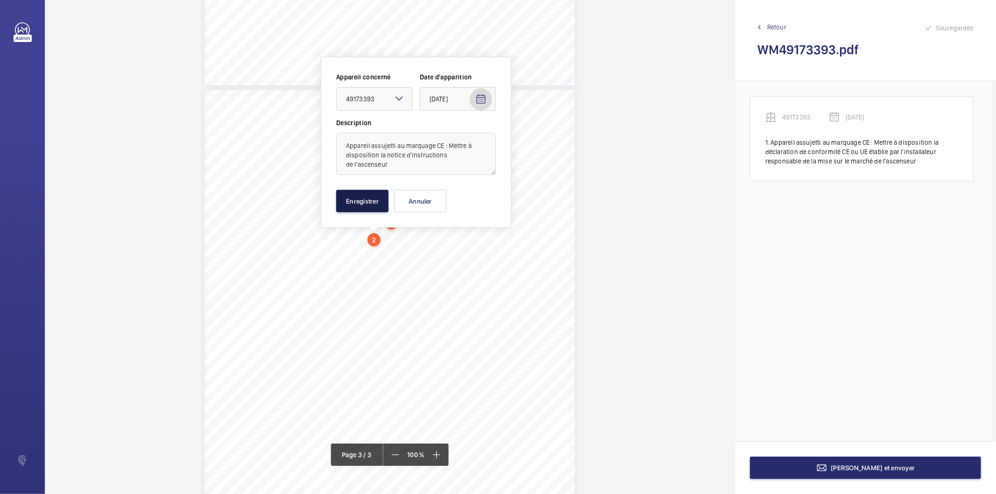
click at [370, 201] on button "Enregistrer" at bounding box center [362, 201] width 52 height 22
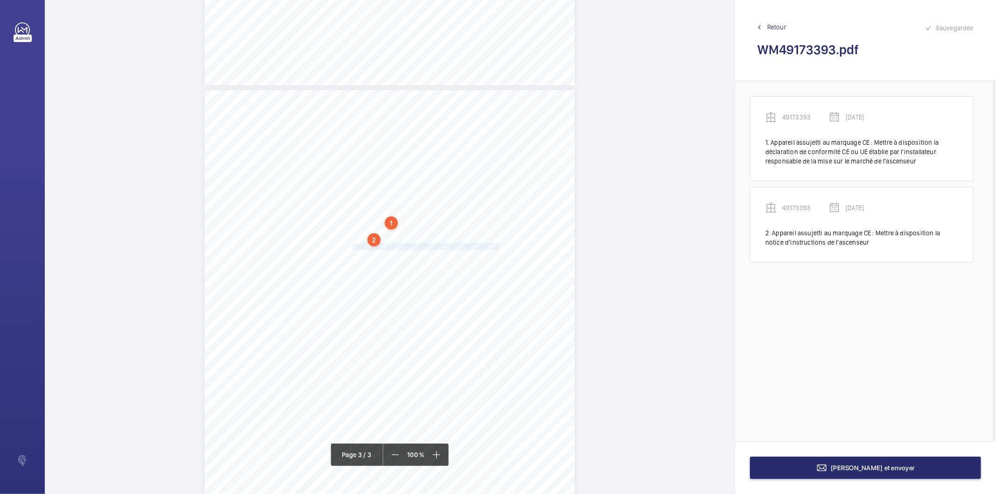
drag, startPoint x: 351, startPoint y: 249, endPoint x: 497, endPoint y: 245, distance: 145.2
click at [497, 245] on span "Mettre à demeure l'outil de consignation de l'interrupteur force motrice" at bounding box center [425, 247] width 147 height 6
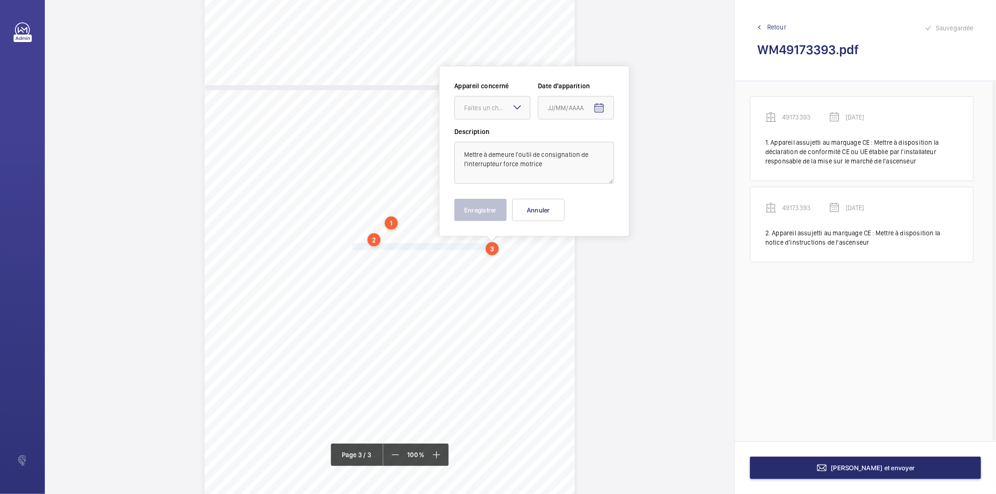
scroll to position [990, 0]
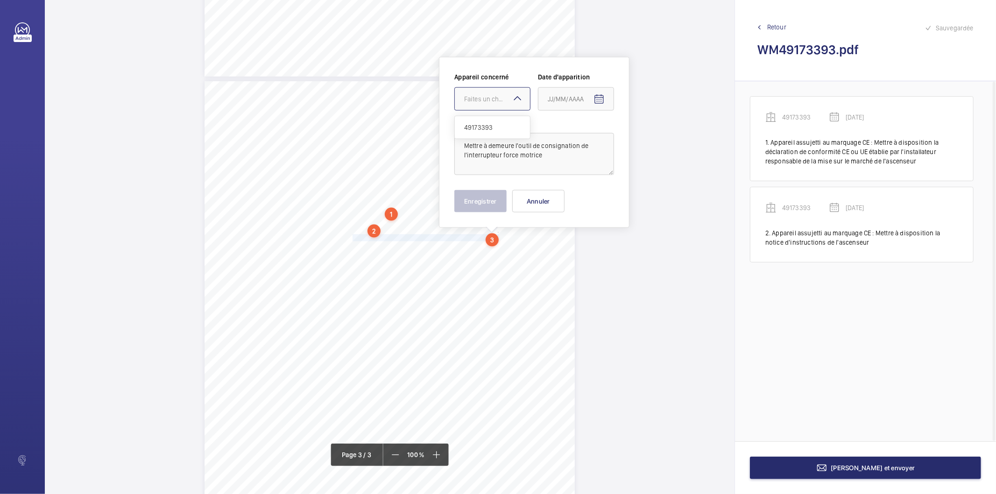
click at [506, 97] on div "Faites un choix" at bounding box center [497, 98] width 66 height 9
click at [497, 126] on span "49173393" at bounding box center [492, 127] width 56 height 9
click at [598, 100] on mat-icon "Open calendar" at bounding box center [598, 99] width 11 height 11
click at [645, 136] on span "Previous month" at bounding box center [646, 136] width 19 height 19
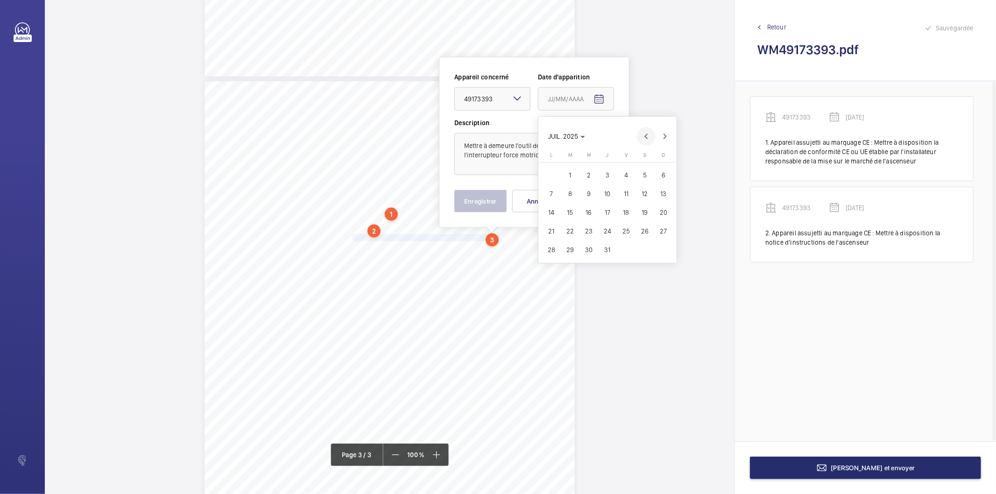
click at [645, 136] on span "Previous month" at bounding box center [646, 136] width 19 height 19
click at [571, 253] on span "24" at bounding box center [570, 249] width 17 height 17
type input "24/06/2025"
click at [492, 207] on button "Enregistrer" at bounding box center [480, 201] width 52 height 22
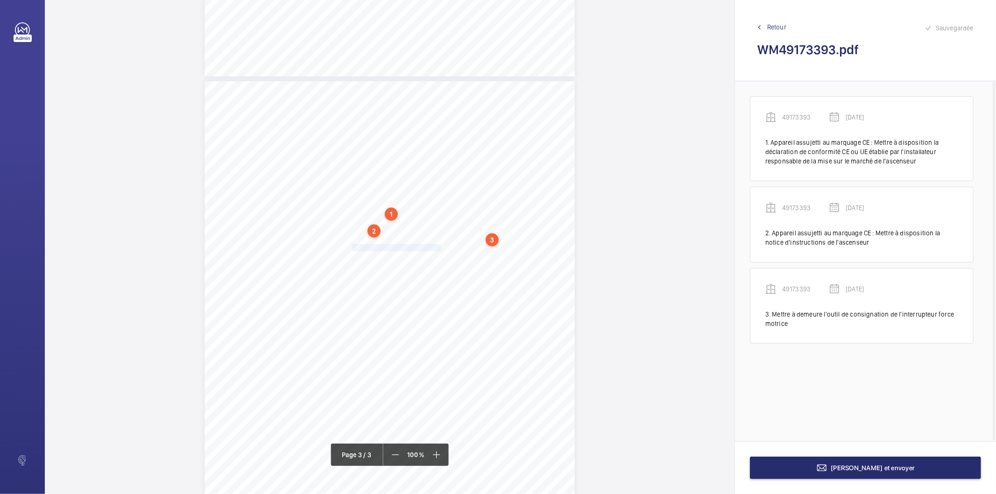
drag, startPoint x: 351, startPoint y: 248, endPoint x: 439, endPoint y: 247, distance: 87.3
click at [439, 247] on span "Enlever le matériel usager du toit de cabine" at bounding box center [396, 248] width 88 height 6
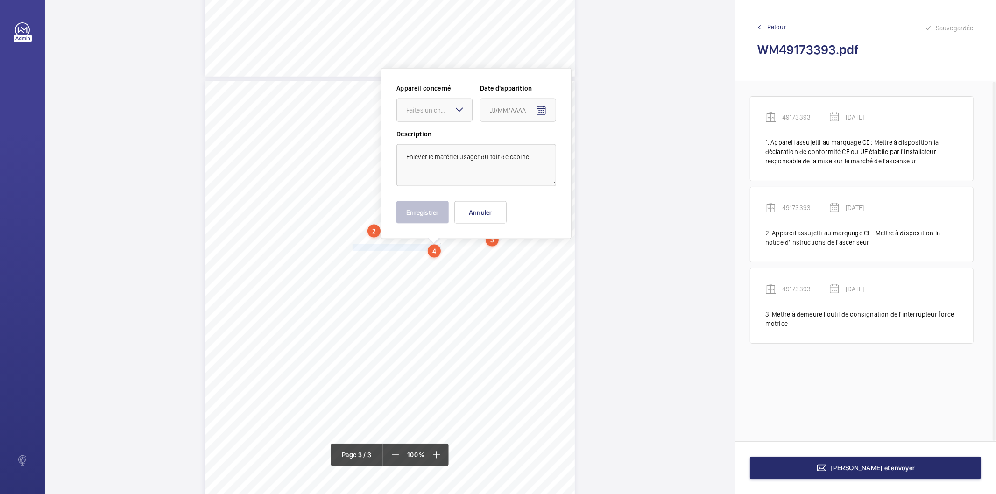
scroll to position [1001, 0]
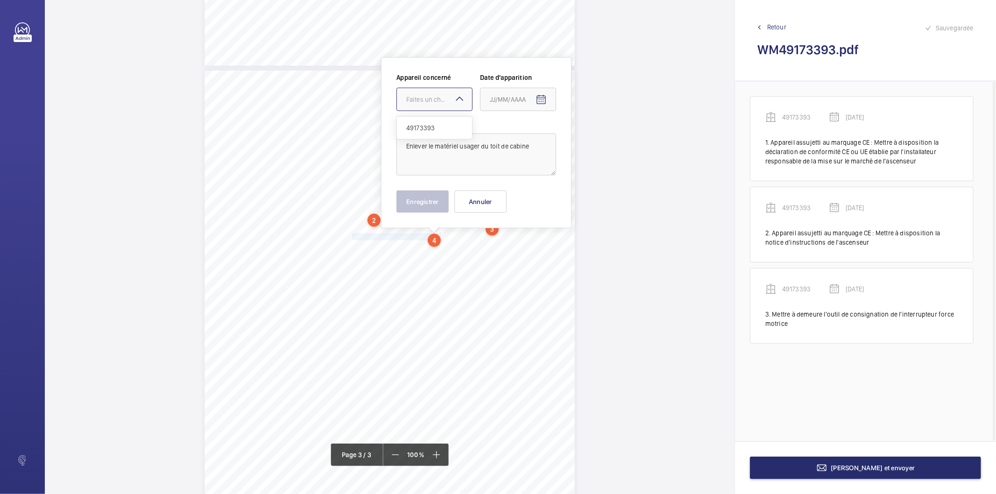
drag, startPoint x: 439, startPoint y: 103, endPoint x: 430, endPoint y: 127, distance: 25.4
click at [438, 103] on div "Faites un choix" at bounding box center [439, 99] width 66 height 9
click at [430, 127] on span "49173393" at bounding box center [434, 127] width 56 height 9
click at [542, 98] on mat-icon "Open calendar" at bounding box center [540, 99] width 11 height 11
click at [585, 133] on span "Previous month" at bounding box center [588, 136] width 19 height 19
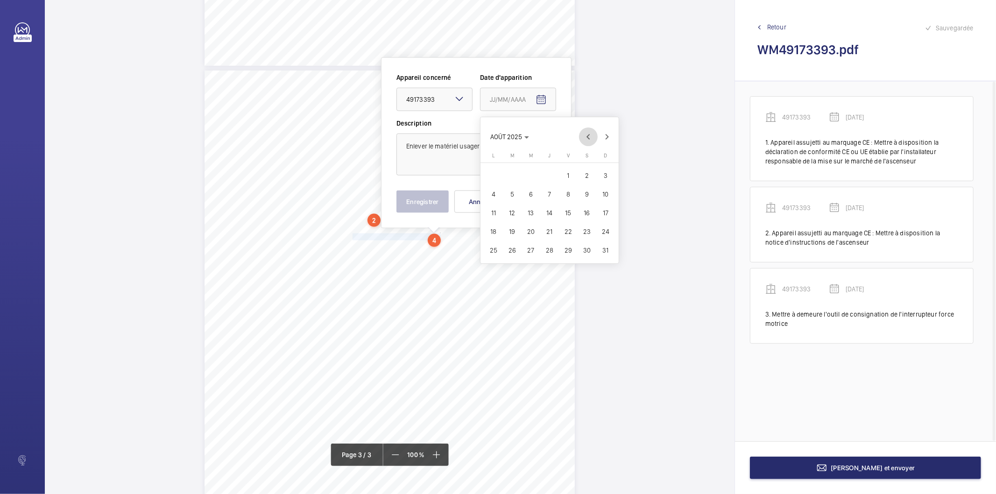
click at [585, 133] on span "Previous month" at bounding box center [588, 136] width 19 height 19
drag, startPoint x: 515, startPoint y: 245, endPoint x: 496, endPoint y: 236, distance: 21.1
click at [514, 246] on span "24" at bounding box center [512, 250] width 17 height 17
type input "24/06/2025"
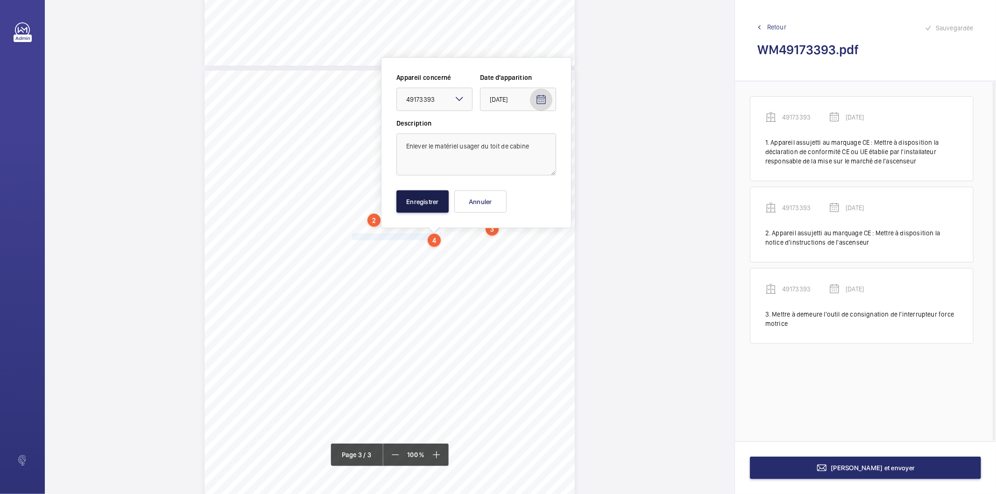
click at [442, 205] on button "Enregistrer" at bounding box center [422, 201] width 52 height 22
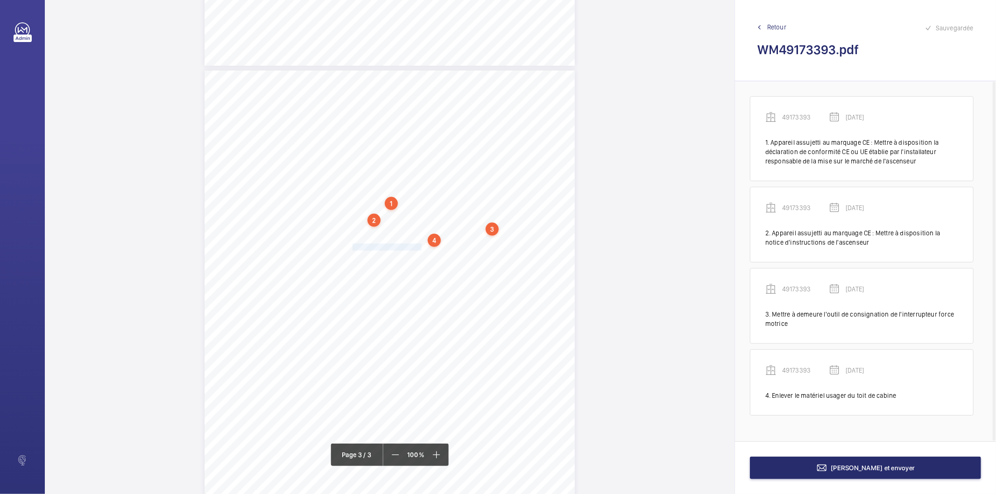
drag, startPoint x: 352, startPoint y: 246, endPoint x: 419, endPoint y: 246, distance: 67.2
click at [419, 246] on span "Nettoyer correctement la cuvette" at bounding box center [386, 247] width 69 height 6
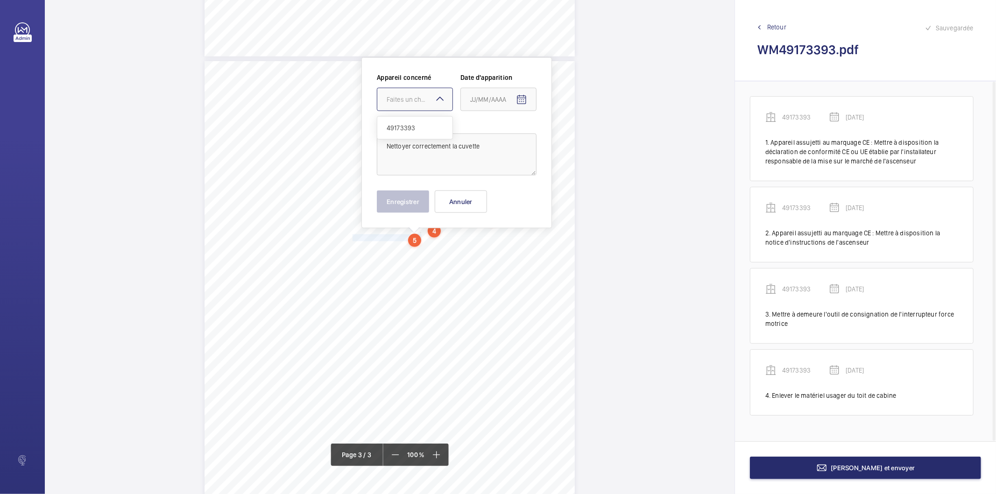
click at [421, 103] on div "Faites un choix" at bounding box center [419, 99] width 66 height 9
click at [417, 126] on span "49173393" at bounding box center [414, 127] width 56 height 9
click at [519, 99] on mat-icon "Open calendar" at bounding box center [521, 99] width 11 height 11
click at [569, 139] on span "Previous month" at bounding box center [568, 136] width 19 height 19
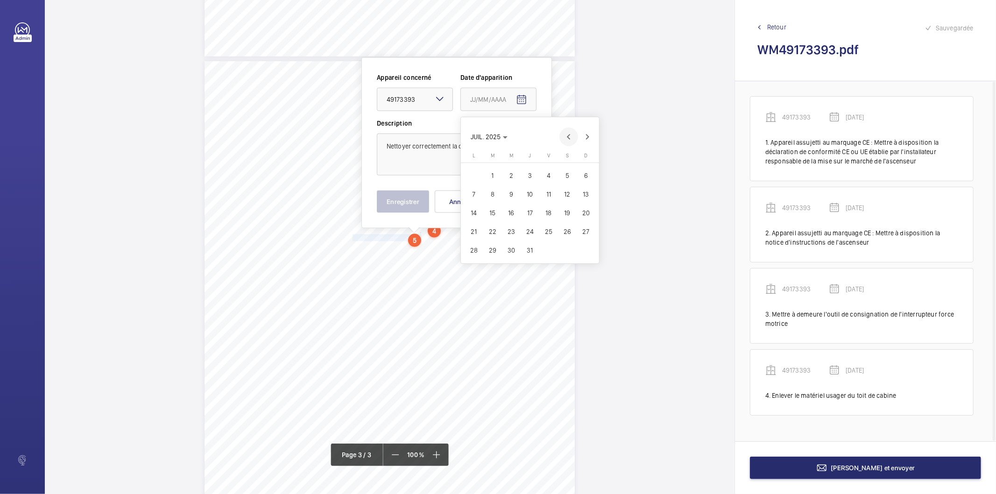
click at [569, 139] on span "Previous month" at bounding box center [568, 136] width 19 height 19
click at [497, 248] on span "24" at bounding box center [492, 250] width 17 height 17
type input "24/06/2025"
click at [426, 207] on button "Enregistrer" at bounding box center [403, 201] width 52 height 22
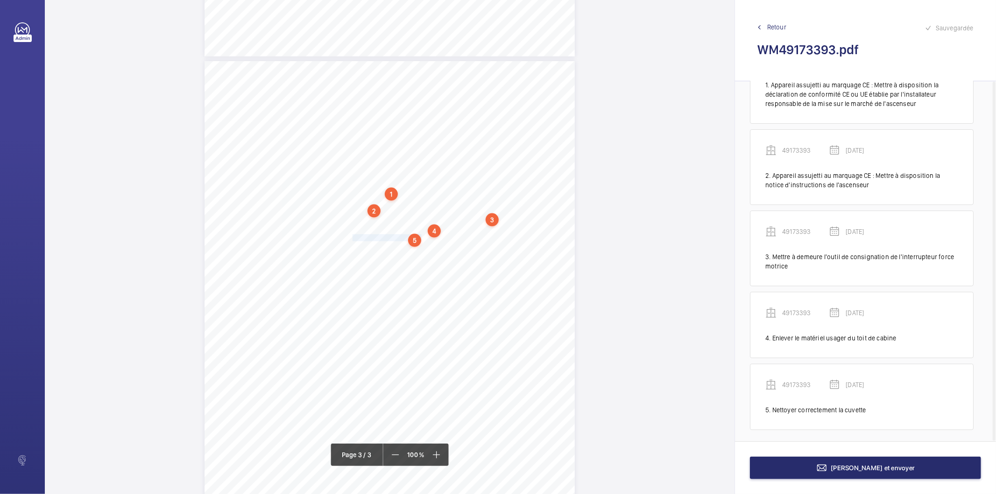
scroll to position [61, 0]
drag, startPoint x: 351, startPoint y: 249, endPoint x: 417, endPoint y: 246, distance: 65.9
click at [417, 246] on span "Enlever les gueuses de la cuvette" at bounding box center [385, 248] width 66 height 6
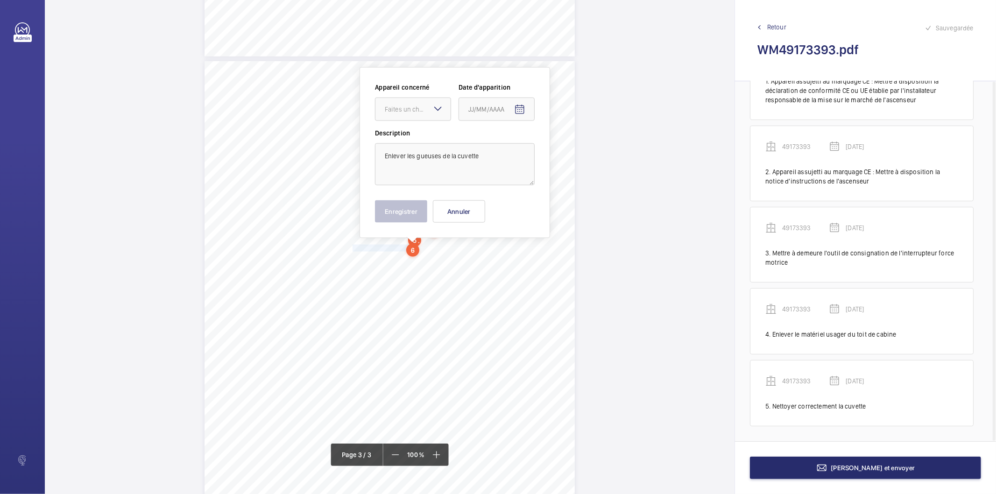
scroll to position [1020, 0]
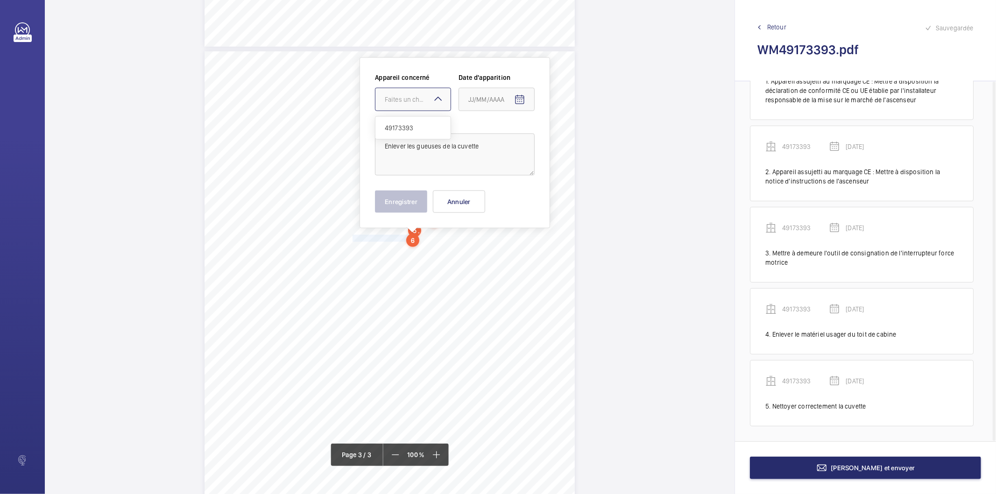
click at [408, 101] on div "Faites un choix" at bounding box center [418, 99] width 66 height 9
click at [402, 127] on span "49173393" at bounding box center [413, 127] width 56 height 9
click at [523, 100] on mat-icon "Open calendar" at bounding box center [519, 99] width 11 height 11
click at [567, 137] on span "Previous month" at bounding box center [566, 136] width 19 height 19
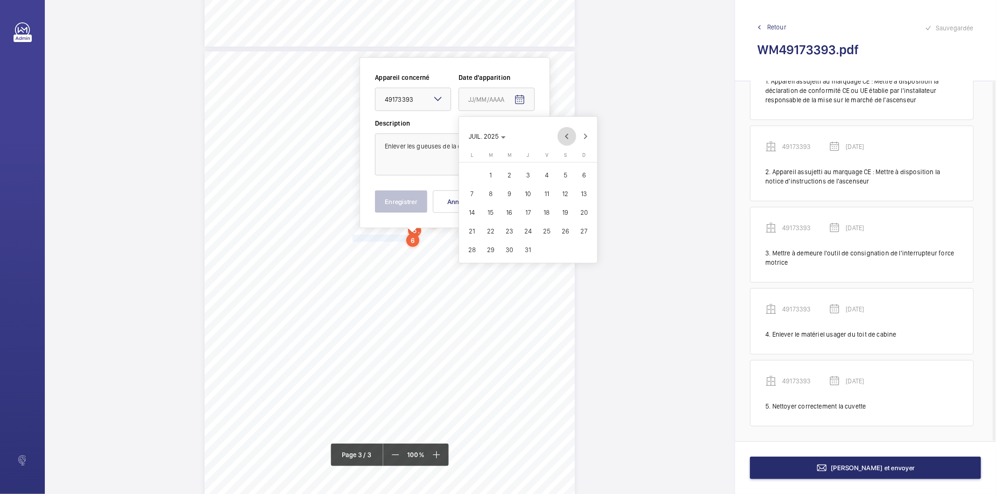
click at [567, 137] on span "Previous month" at bounding box center [566, 136] width 19 height 19
click at [492, 248] on span "24" at bounding box center [490, 249] width 17 height 17
type input "24/06/2025"
click at [397, 207] on button "Enregistrer" at bounding box center [401, 201] width 52 height 22
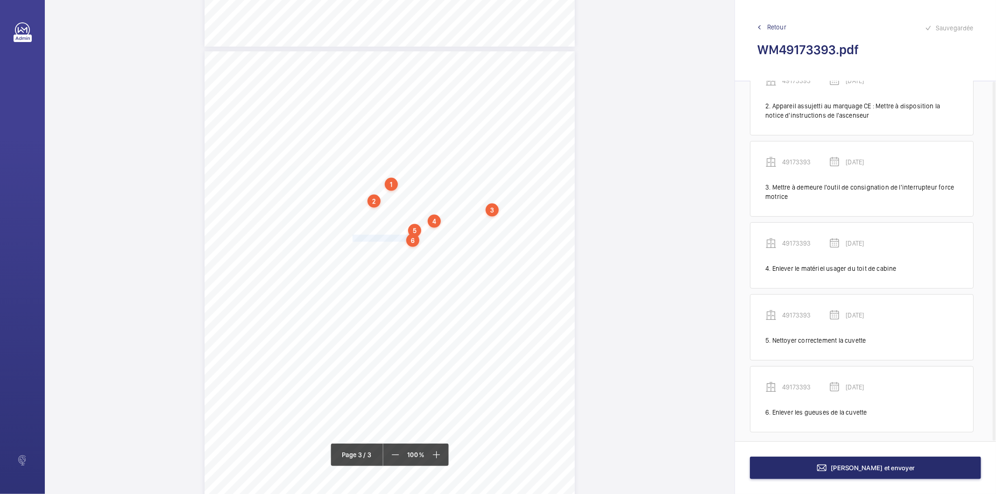
scroll to position [133, 0]
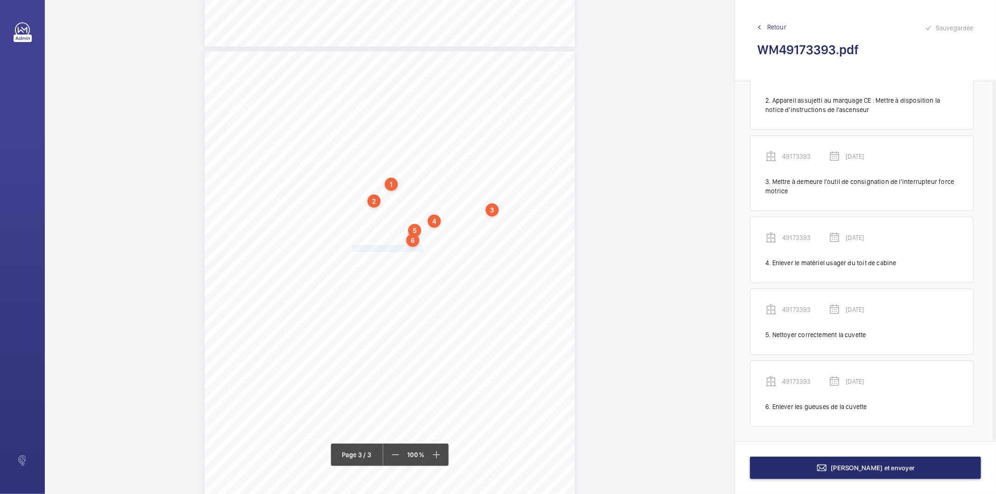
drag, startPoint x: 351, startPoint y: 249, endPoint x: 421, endPoint y: 250, distance: 69.6
click at [421, 250] on span "Vider les bacs récupérateur d'huile" at bounding box center [387, 249] width 70 height 6
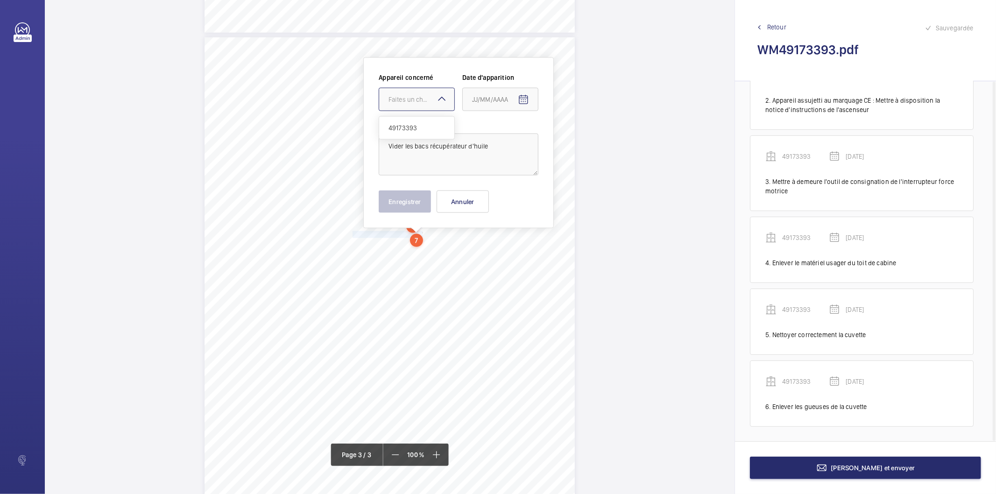
click at [416, 104] on div at bounding box center [416, 99] width 75 height 22
click at [414, 130] on span "49173393" at bounding box center [416, 127] width 56 height 9
click at [527, 97] on mat-icon "Open calendar" at bounding box center [523, 99] width 11 height 11
click at [576, 140] on span "Previous month" at bounding box center [570, 136] width 19 height 19
click at [575, 141] on span "Previous month" at bounding box center [570, 136] width 19 height 19
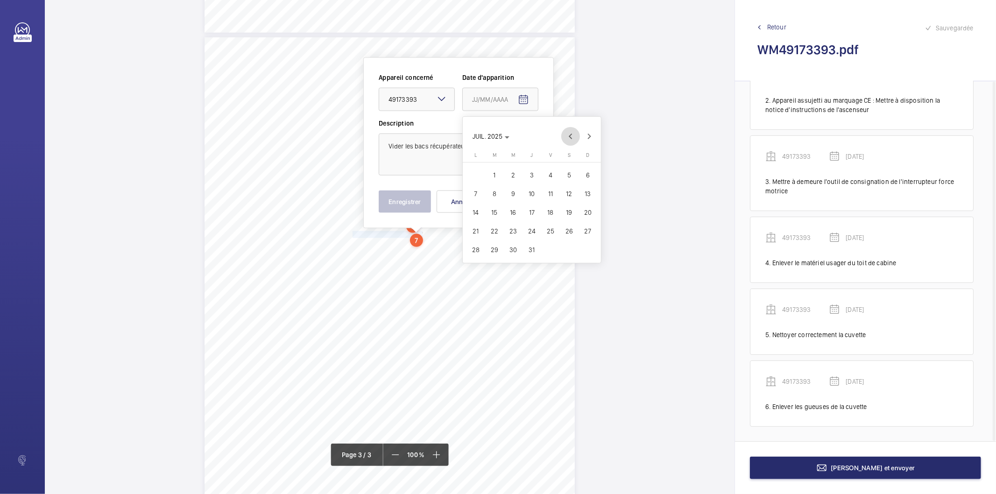
click at [575, 141] on span "Previous month" at bounding box center [570, 136] width 19 height 19
click at [494, 248] on span "24" at bounding box center [494, 249] width 17 height 17
type input "24/06/2025"
click at [429, 203] on button "Enregistrer" at bounding box center [405, 201] width 52 height 22
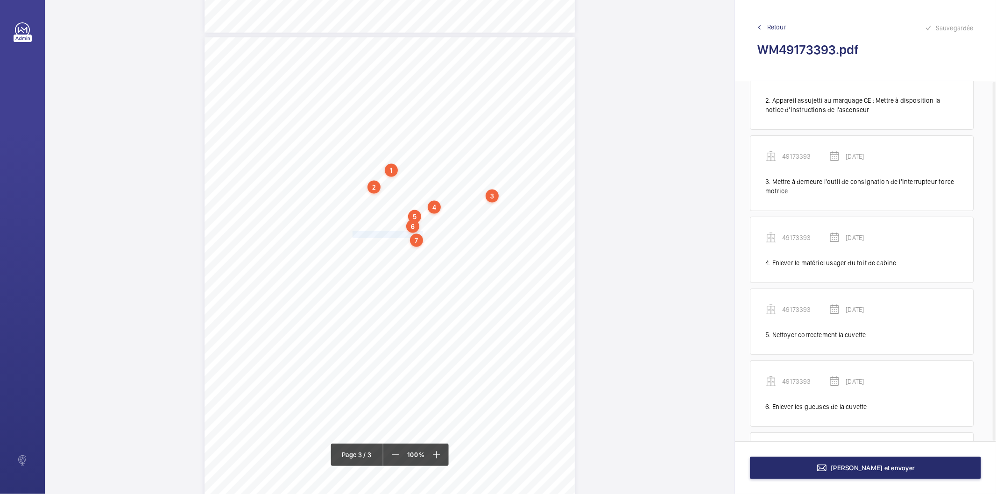
scroll to position [204, 0]
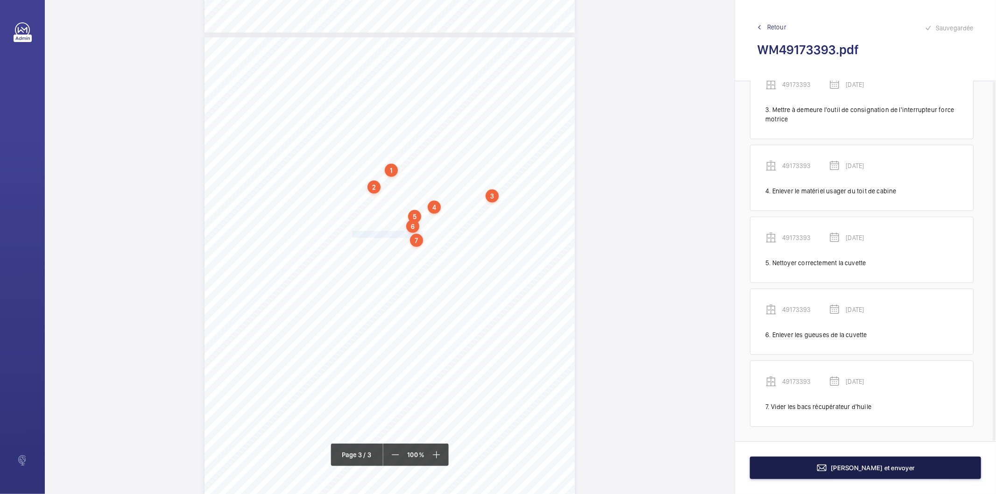
click at [767, 468] on button "Terminer et envoyer" at bounding box center [865, 467] width 231 height 22
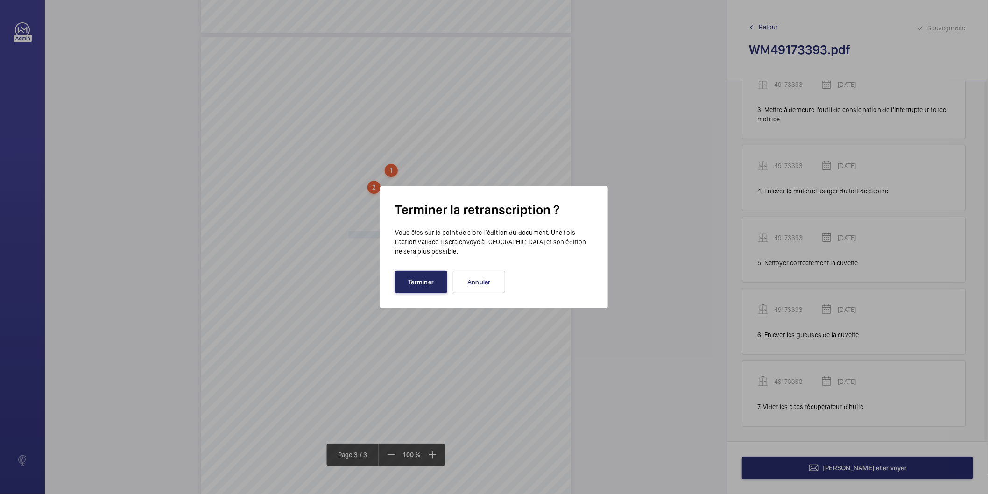
click at [423, 288] on button "Terminer" at bounding box center [421, 282] width 52 height 22
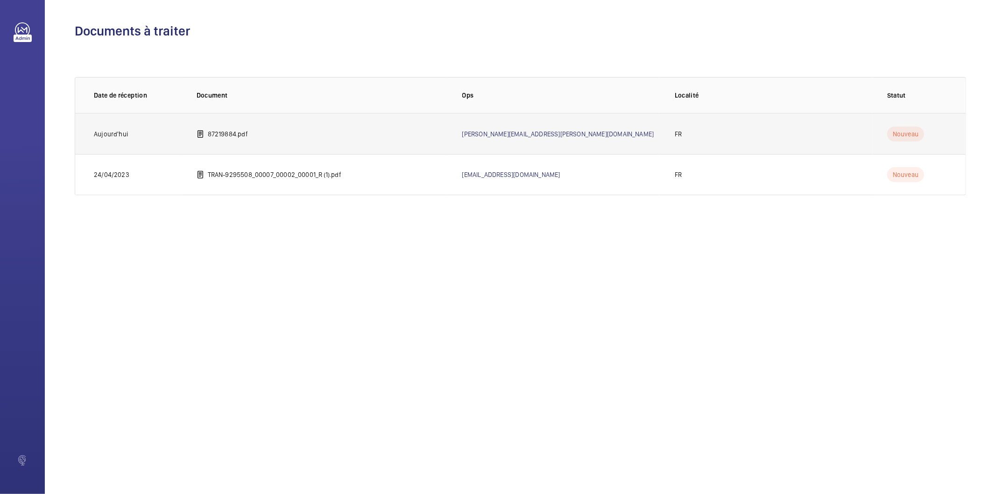
click at [232, 134] on p "87219884.pdf" at bounding box center [228, 133] width 40 height 9
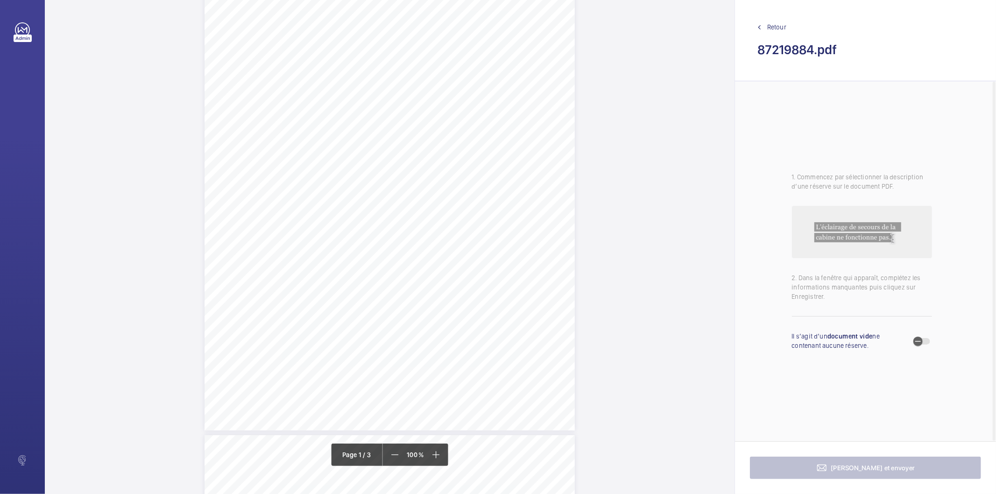
scroll to position [104, 0]
drag, startPoint x: 309, startPoint y: 190, endPoint x: 379, endPoint y: 189, distance: 69.6
click at [375, 189] on span "60 rue jouffroy d'abbans" at bounding box center [342, 191] width 67 height 7
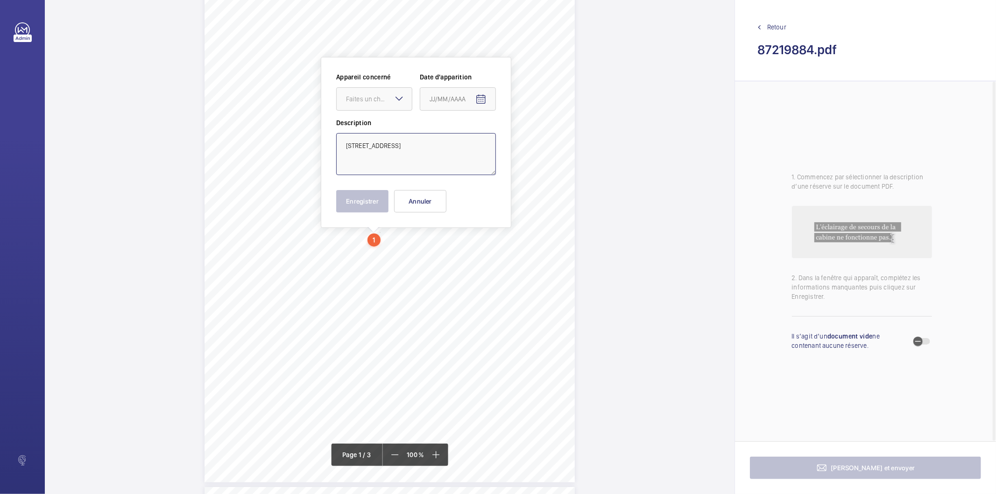
click at [422, 146] on textarea "60 rue jouffroy d'abbans" at bounding box center [416, 154] width 160 height 42
click at [420, 203] on button "Annuler" at bounding box center [420, 201] width 52 height 22
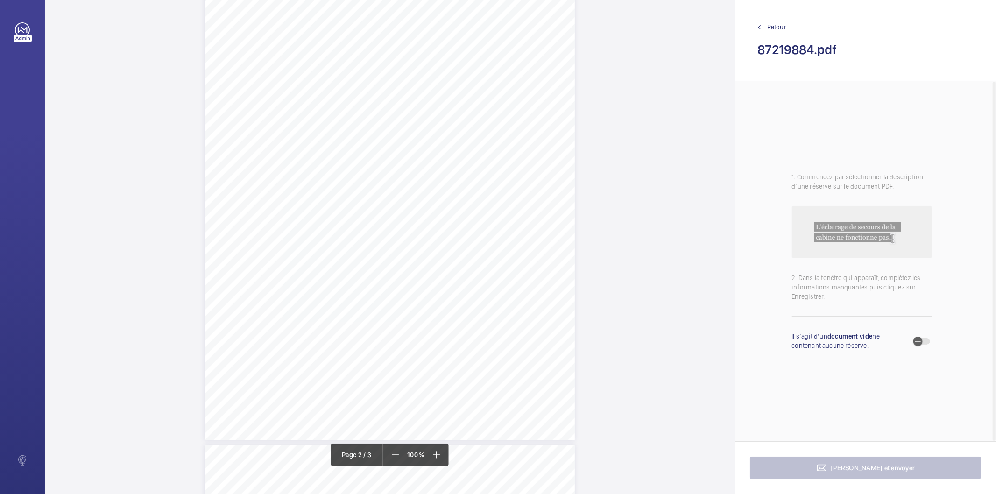
scroll to position [938, 0]
drag, startPoint x: 352, startPoint y: 250, endPoint x: 396, endPoint y: 261, distance: 45.4
click at [396, 261] on div "DÉFAUTS LIÉS À L’ÉTAT ET AU FONCTIONNEMENT Cette section fournit un récapitulat…" at bounding box center [389, 395] width 370 height 524
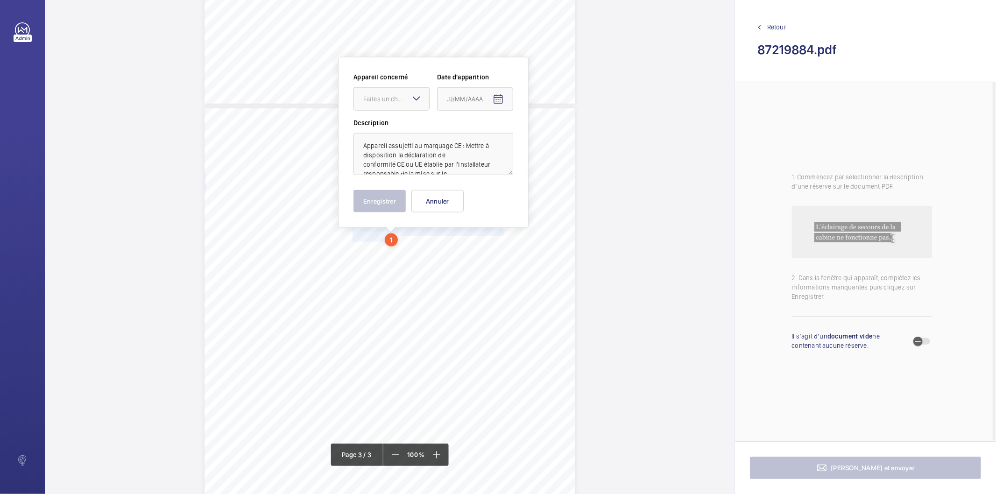
scroll to position [21, 0]
click at [393, 96] on div "Faites un choix" at bounding box center [396, 98] width 66 height 9
click at [389, 126] on span "87219884" at bounding box center [391, 127] width 56 height 9
click at [492, 95] on span "Open calendar" at bounding box center [498, 99] width 22 height 22
click at [473, 172] on span "2" at bounding box center [469, 175] width 17 height 17
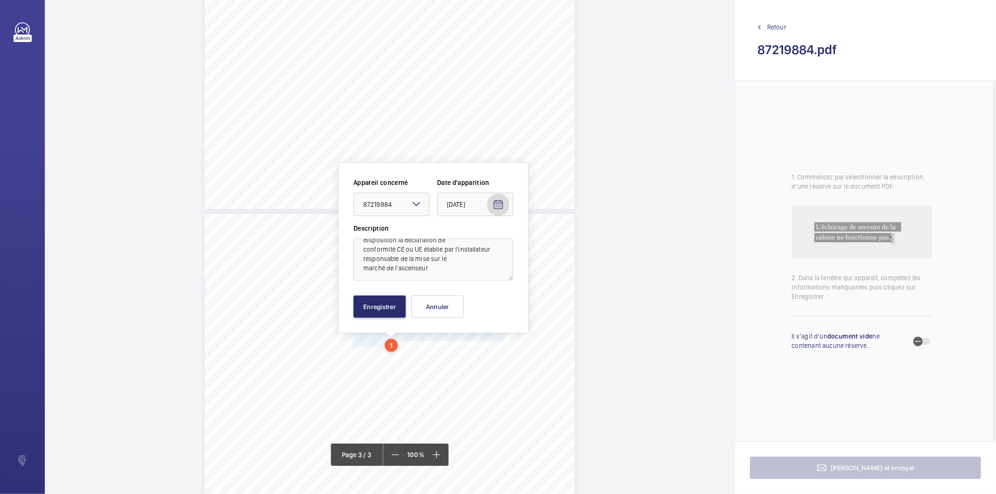
scroll to position [1015, 0]
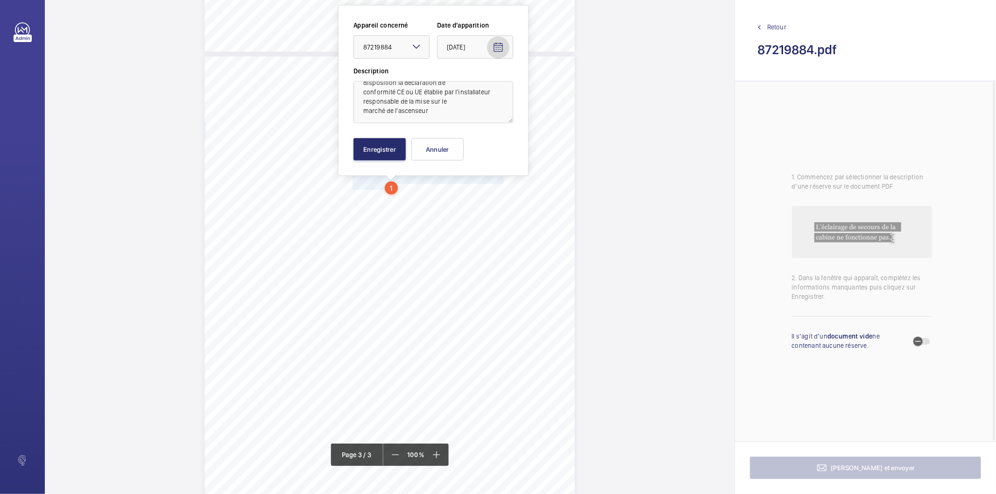
click at [502, 47] on mat-icon "Open calendar" at bounding box center [497, 47] width 11 height 11
click at [472, 84] on polygon "Choose month and year" at bounding box center [469, 85] width 5 height 2
click at [560, 204] on span "2025" at bounding box center [555, 206] width 29 height 17
click at [526, 118] on span "MARS" at bounding box center [522, 113] width 29 height 17
click at [507, 180] on span "20" at bounding box center [506, 179] width 17 height 17
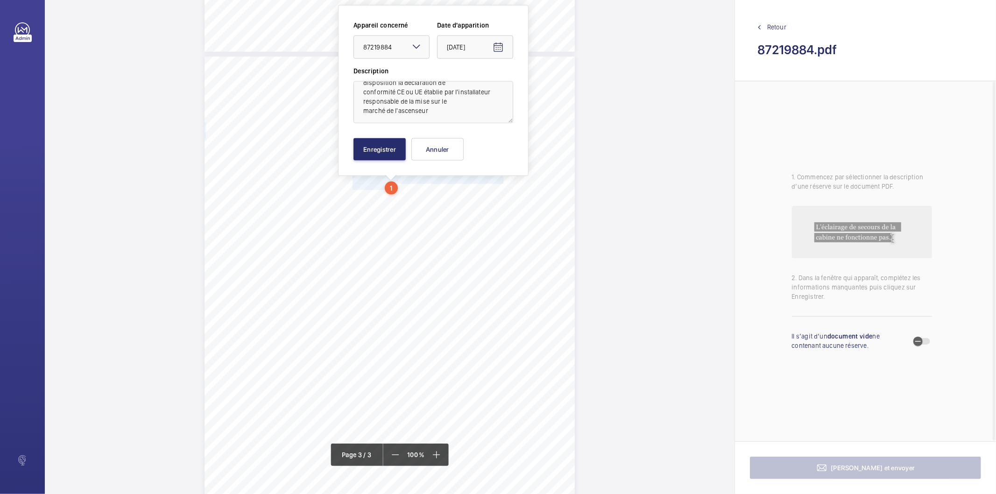
type input "20/03/2025"
click at [389, 148] on button "Enregistrer" at bounding box center [379, 149] width 52 height 22
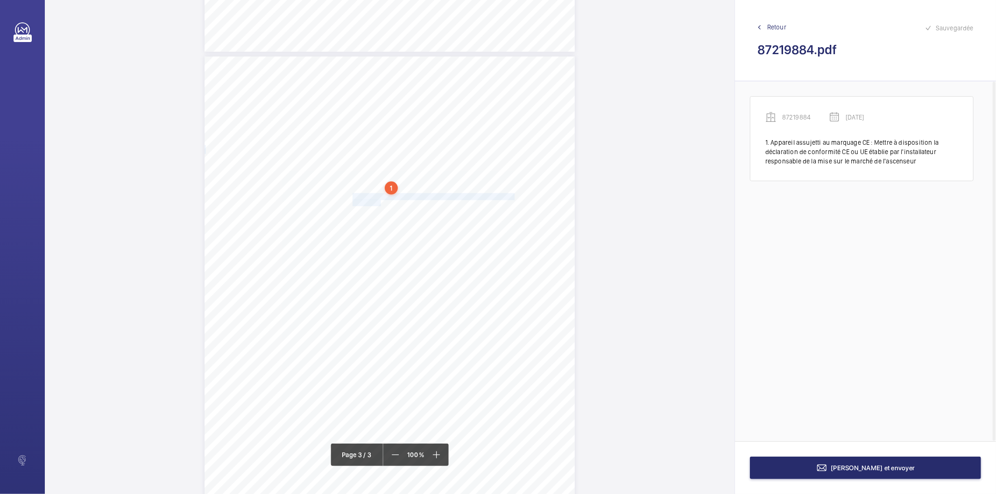
drag, startPoint x: 351, startPoint y: 196, endPoint x: 379, endPoint y: 202, distance: 28.1
click at [379, 202] on div "DÉFAUTS LIÉS À L’ÉTAT ET AU FONCTIONNEMENT Cette section fournit un récapitulat…" at bounding box center [389, 318] width 370 height 524
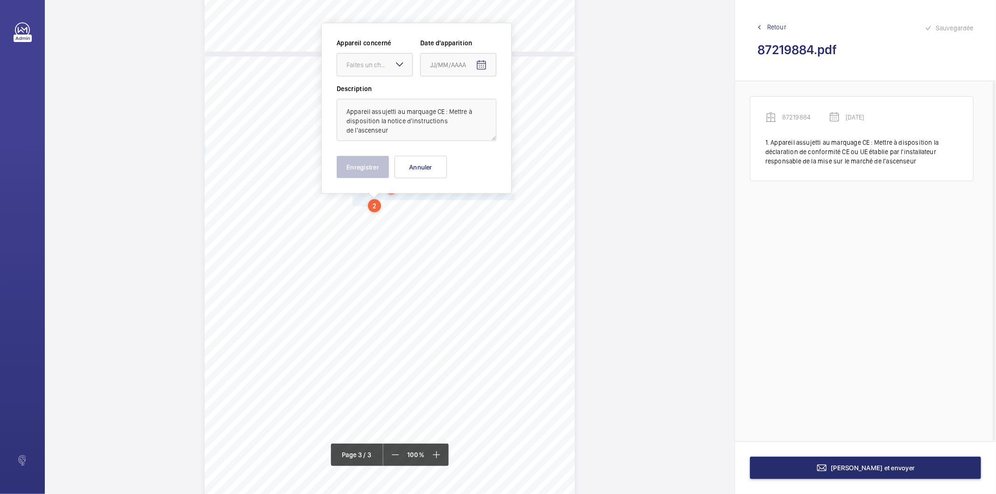
scroll to position [981, 0]
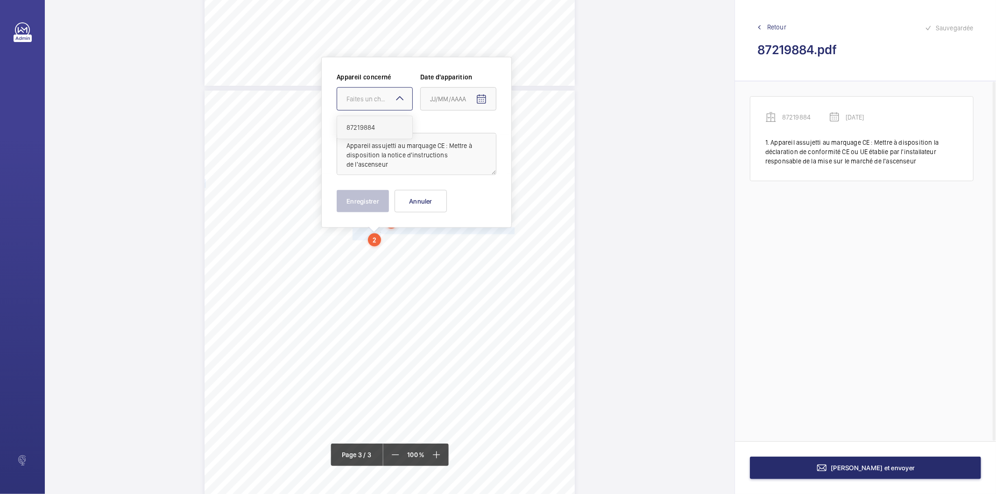
drag, startPoint x: 379, startPoint y: 99, endPoint x: 378, endPoint y: 118, distance: 19.2
click at [379, 99] on div "Faites un choix" at bounding box center [379, 98] width 66 height 9
click at [375, 120] on div "87219884" at bounding box center [374, 127] width 75 height 22
click at [484, 95] on mat-icon "Open calendar" at bounding box center [481, 99] width 11 height 11
click at [455, 136] on icon "Choose month and year" at bounding box center [452, 137] width 5 height 2
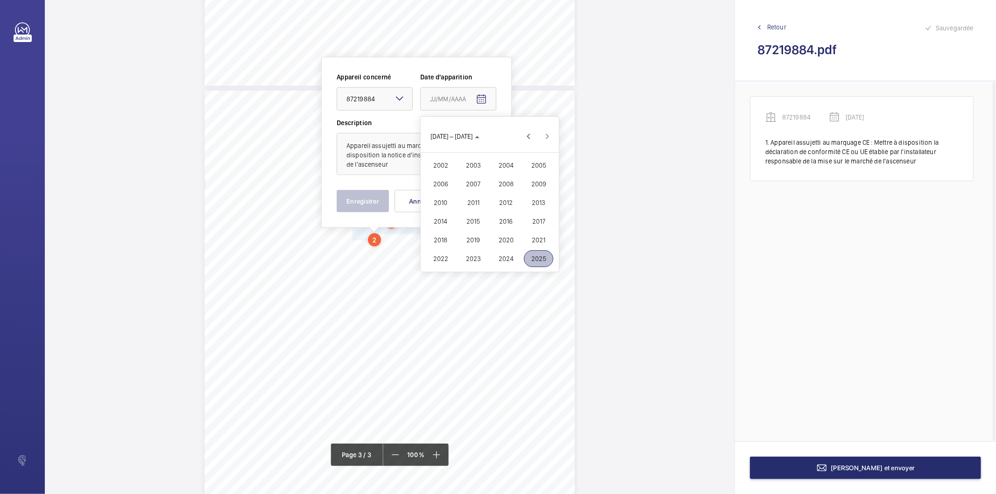
click at [539, 259] on span "2025" at bounding box center [538, 258] width 29 height 17
click at [501, 171] on span "MARS" at bounding box center [505, 165] width 29 height 17
click at [489, 227] on span "20" at bounding box center [489, 231] width 17 height 17
type input "20/03/2025"
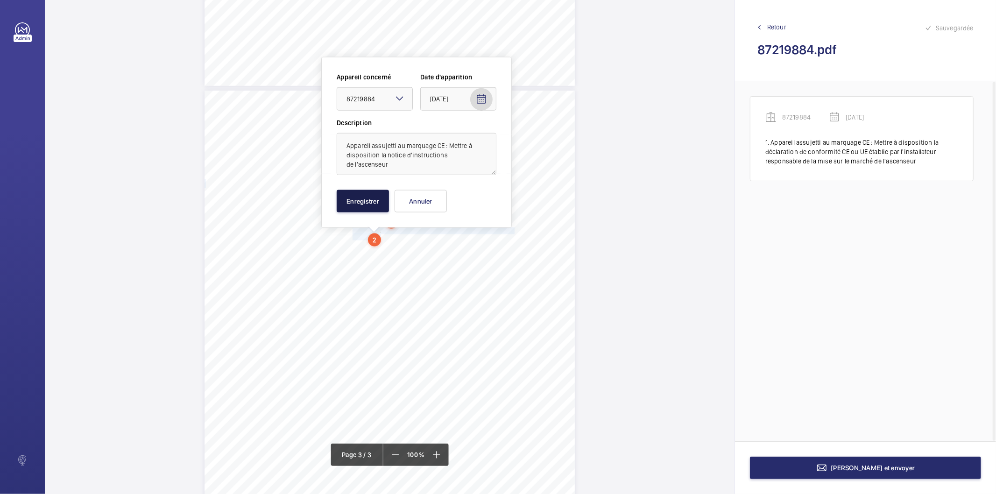
click at [384, 208] on button "Enregistrer" at bounding box center [363, 201] width 52 height 22
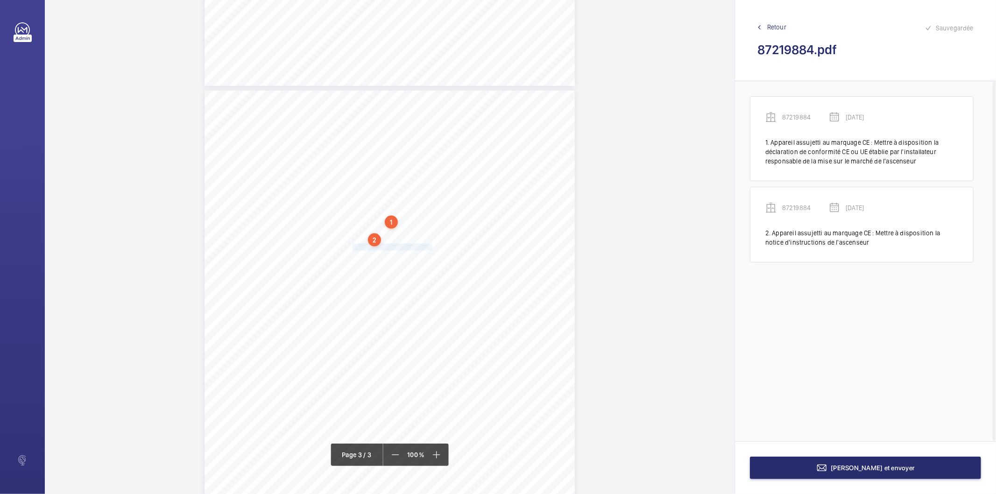
drag, startPoint x: 352, startPoint y: 245, endPoint x: 430, endPoint y: 246, distance: 78.4
click at [430, 246] on span "Mettre à disposition l'étude de sécurité" at bounding box center [391, 247] width 79 height 6
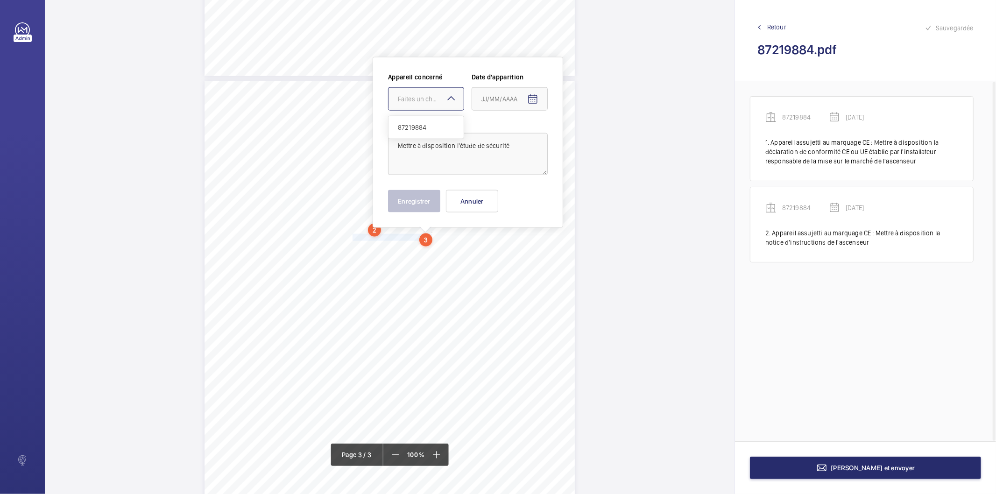
click at [421, 102] on div "Faites un choix" at bounding box center [431, 98] width 66 height 9
click at [422, 128] on span "87219884" at bounding box center [426, 127] width 56 height 9
click at [536, 96] on mat-icon "Open calendar" at bounding box center [532, 99] width 11 height 11
click at [506, 134] on span "SEPT. 2025" at bounding box center [494, 136] width 25 height 7
click at [587, 257] on span "2025" at bounding box center [589, 258] width 29 height 17
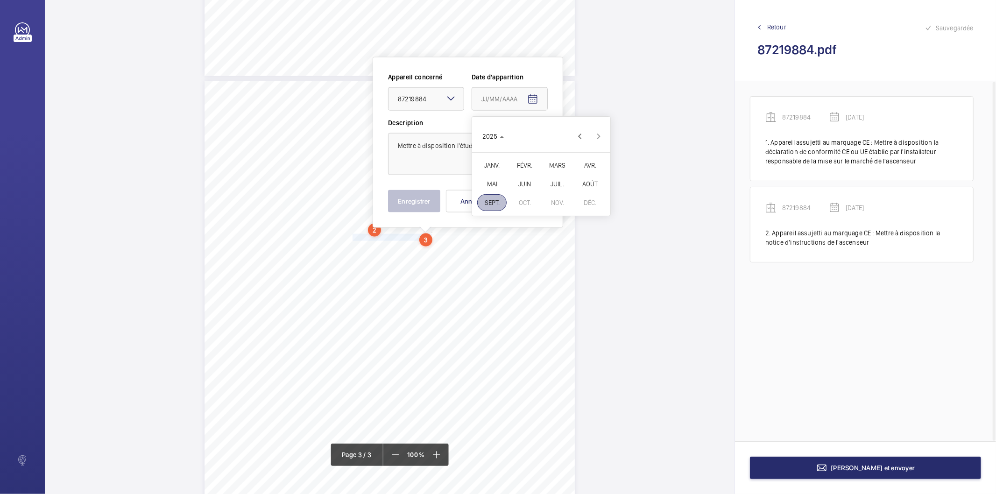
click at [548, 166] on span "MARS" at bounding box center [556, 165] width 29 height 17
click at [542, 231] on span "20" at bounding box center [541, 231] width 17 height 17
type input "20/03/2025"
click at [420, 202] on button "Enregistrer" at bounding box center [414, 201] width 52 height 22
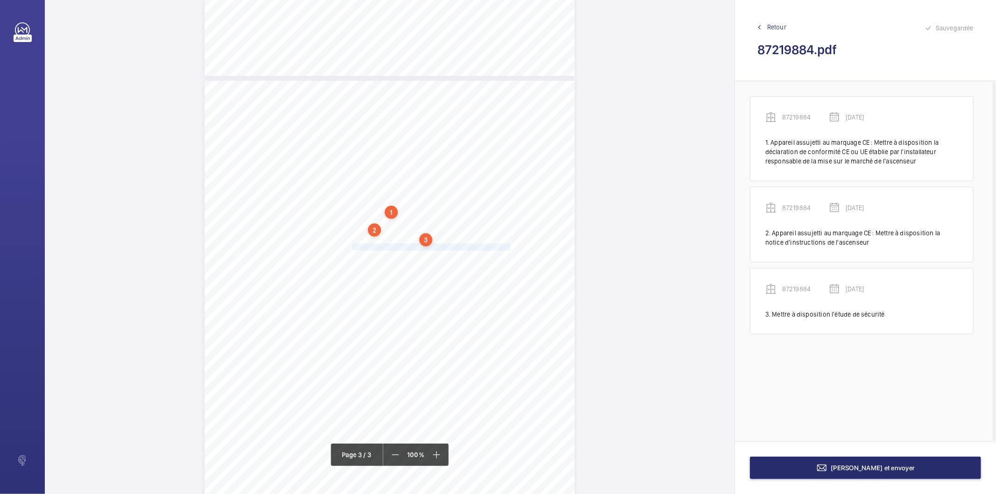
drag, startPoint x: 351, startPoint y: 248, endPoint x: 507, endPoint y: 247, distance: 155.9
click at [507, 247] on span "Mettre en place la signalisation réglementaire sur la balustrade toit de cabine" at bounding box center [431, 247] width 158 height 6
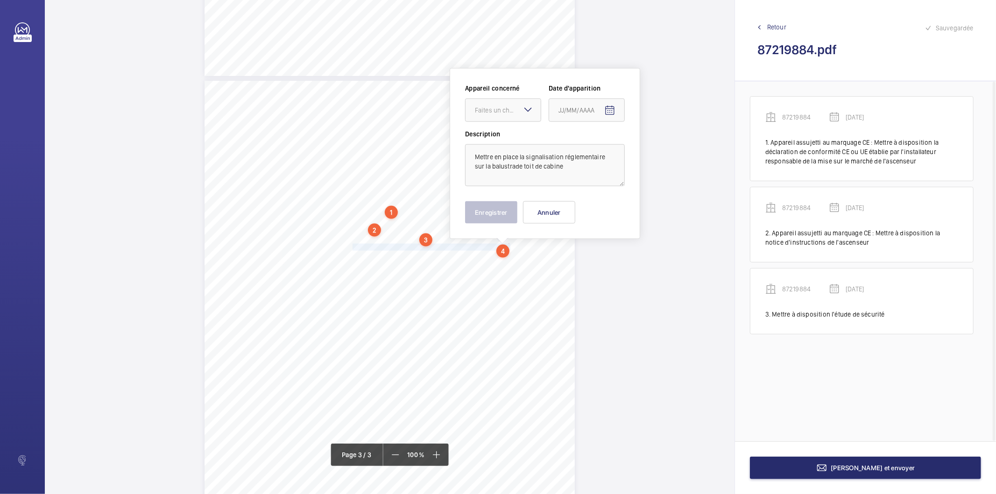
scroll to position [1002, 0]
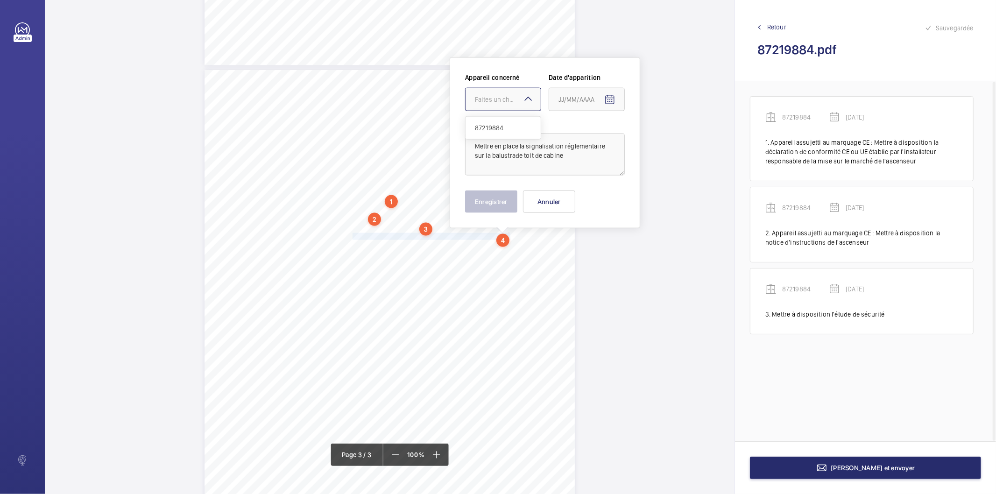
click at [514, 101] on div "Faites un choix" at bounding box center [508, 99] width 66 height 9
click at [502, 123] on span "87219884" at bounding box center [503, 127] width 56 height 9
click at [610, 99] on mat-icon "Open calendar" at bounding box center [609, 99] width 11 height 11
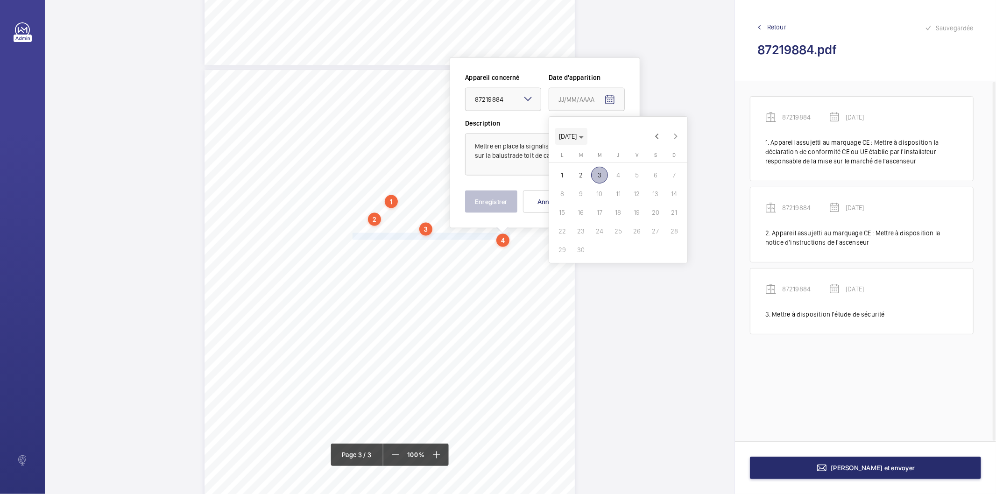
click at [583, 137] on icon "Choose month and year" at bounding box center [581, 137] width 5 height 2
click at [660, 257] on span "2025" at bounding box center [666, 258] width 29 height 17
click at [626, 171] on span "MARS" at bounding box center [633, 165] width 29 height 17
click at [616, 231] on span "20" at bounding box center [618, 231] width 17 height 17
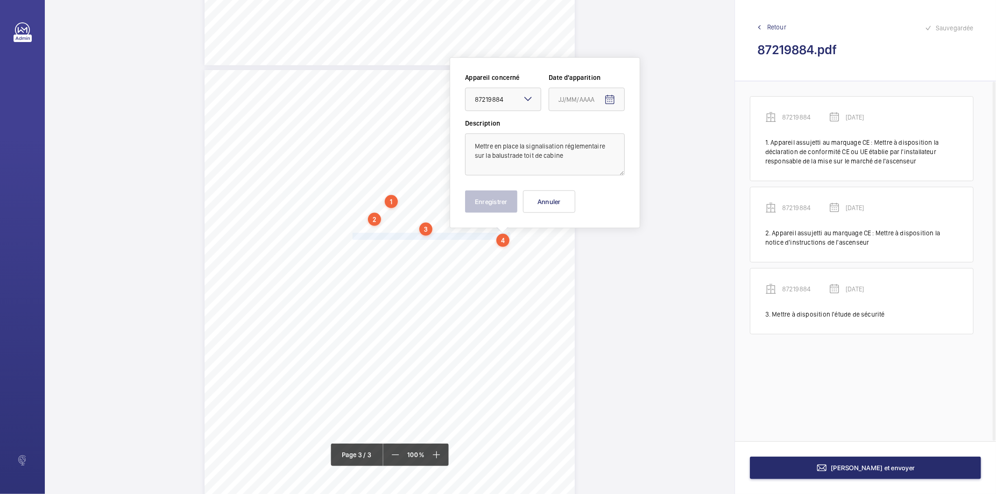
type input "20/03/2025"
drag, startPoint x: 510, startPoint y: 197, endPoint x: 490, endPoint y: 205, distance: 21.9
click at [510, 197] on button "Enregistrer" at bounding box center [491, 201] width 52 height 22
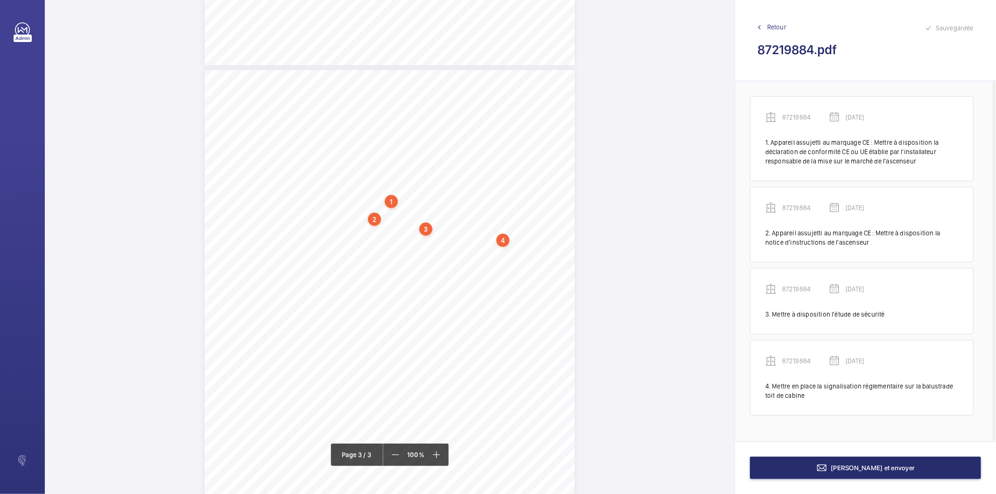
drag, startPoint x: 351, startPoint y: 248, endPoint x: 485, endPoint y: 246, distance: 134.0
click at [485, 246] on div "DÉFAUTS LIÉS À L’ÉTAT ET AU FONCTIONNEMENT Cette section fournit un récapitulat…" at bounding box center [389, 332] width 370 height 524
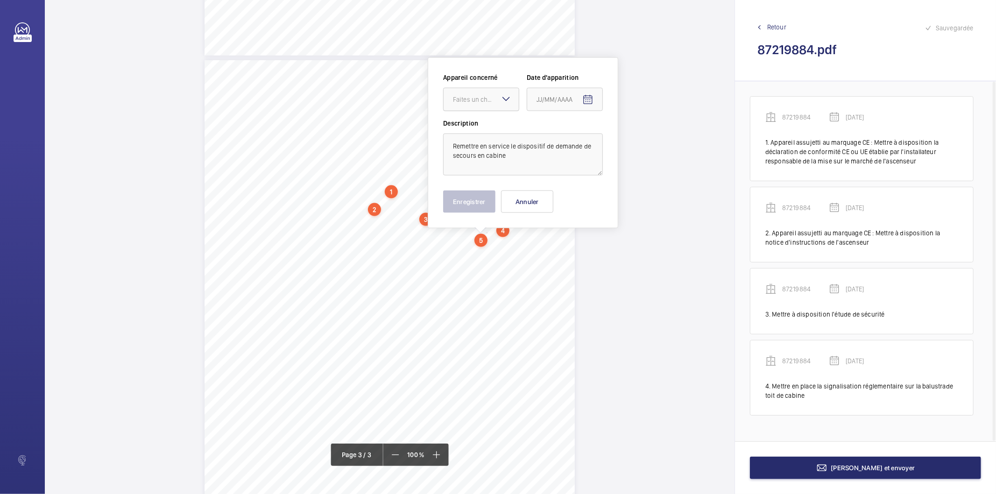
click at [490, 95] on div "Faites un choix" at bounding box center [486, 99] width 66 height 9
click at [478, 131] on span "87219884" at bounding box center [481, 127] width 56 height 9
click at [587, 101] on mat-icon "Open calendar" at bounding box center [587, 99] width 11 height 11
click at [562, 137] on icon "Choose month and year" at bounding box center [559, 137] width 5 height 2
click at [635, 259] on span "2025" at bounding box center [644, 258] width 29 height 17
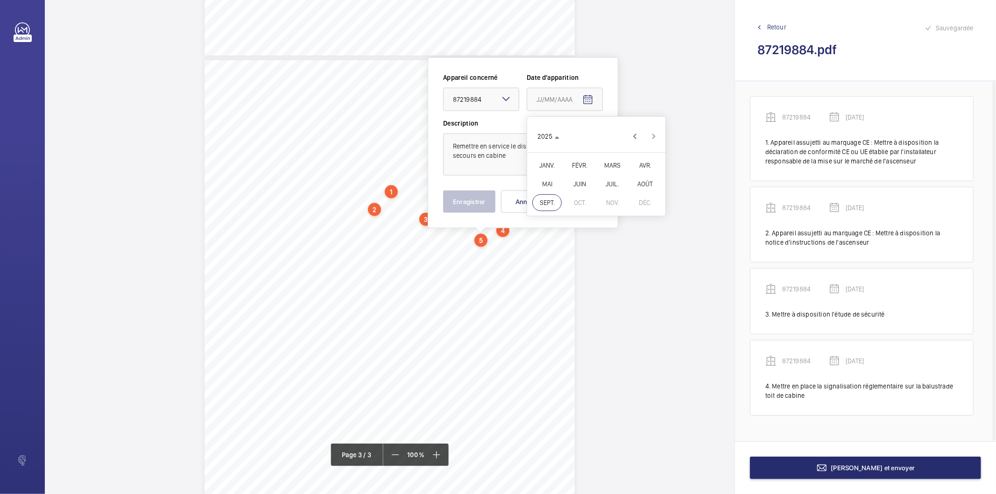
click at [609, 164] on span "MARS" at bounding box center [611, 165] width 29 height 17
click at [597, 231] on span "20" at bounding box center [596, 231] width 17 height 17
type input "20/03/2025"
click at [475, 209] on button "Enregistrer" at bounding box center [469, 201] width 52 height 22
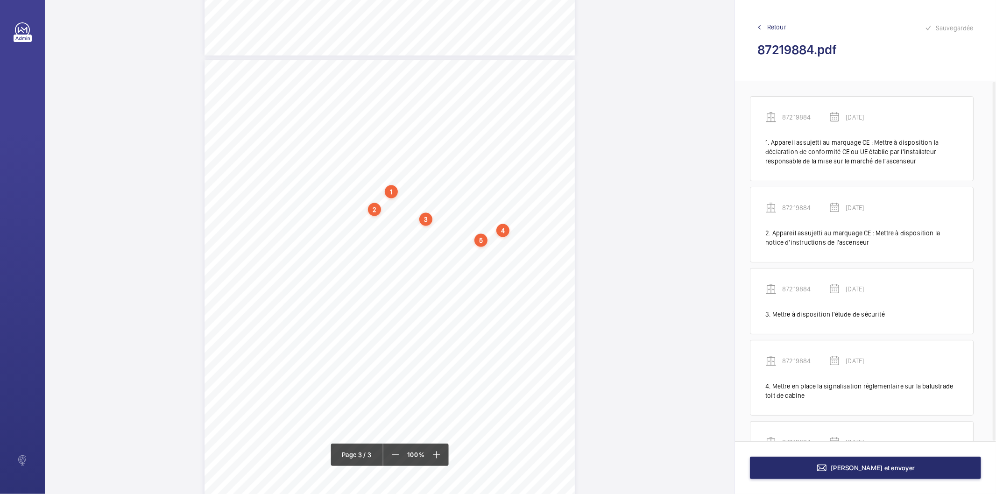
scroll to position [70, 0]
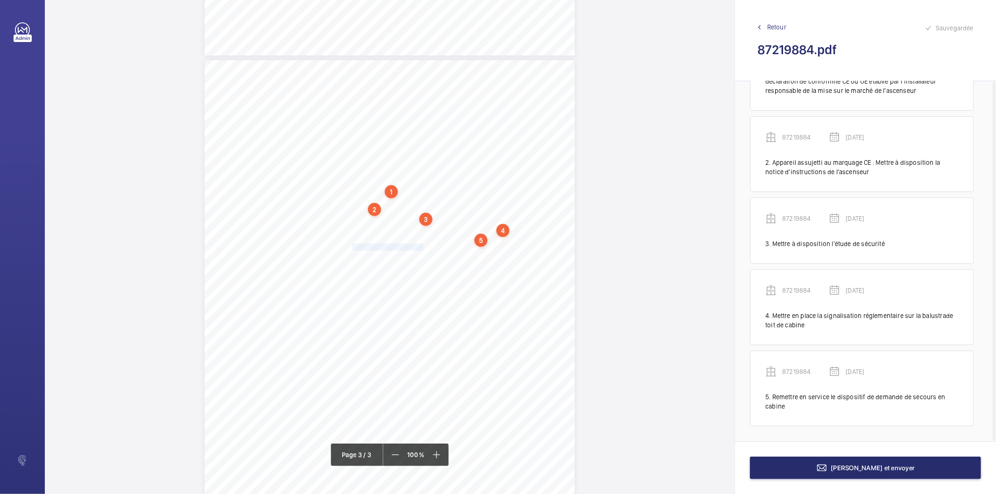
drag, startPoint x: 352, startPoint y: 248, endPoint x: 421, endPoint y: 248, distance: 68.6
click at [421, 248] on div "DÉFAUTS LIÉS À L’ÉTAT ET AU FONCTIONNEMENT Cette section fournit un récapitulat…" at bounding box center [389, 322] width 370 height 524
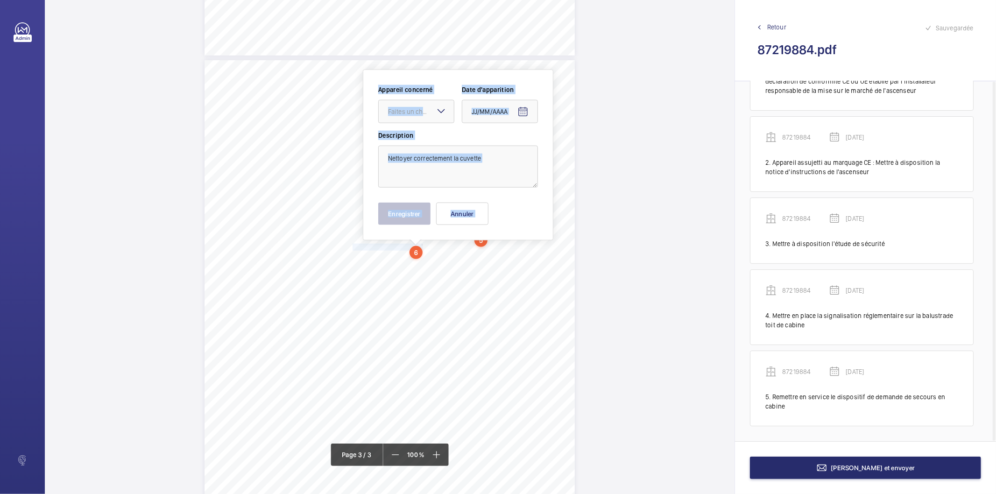
scroll to position [1024, 0]
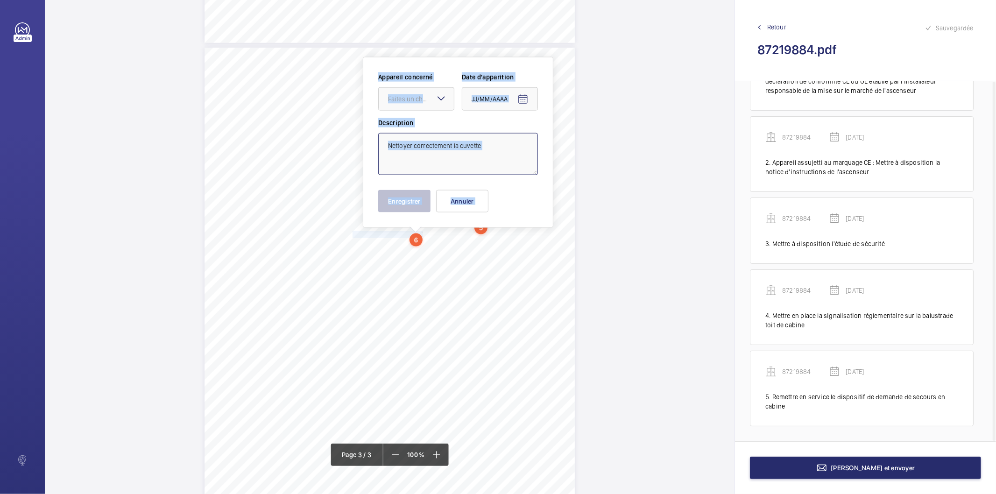
click at [439, 135] on textarea "Nettoyer correctement la cuvette" at bounding box center [458, 154] width 160 height 42
drag, startPoint x: 435, startPoint y: 99, endPoint x: 414, endPoint y: 127, distance: 34.1
click at [434, 99] on div "Faites un choix" at bounding box center [421, 98] width 66 height 9
click at [411, 130] on span "87219884" at bounding box center [416, 127] width 56 height 9
click at [521, 94] on mat-icon "Open calendar" at bounding box center [522, 99] width 11 height 11
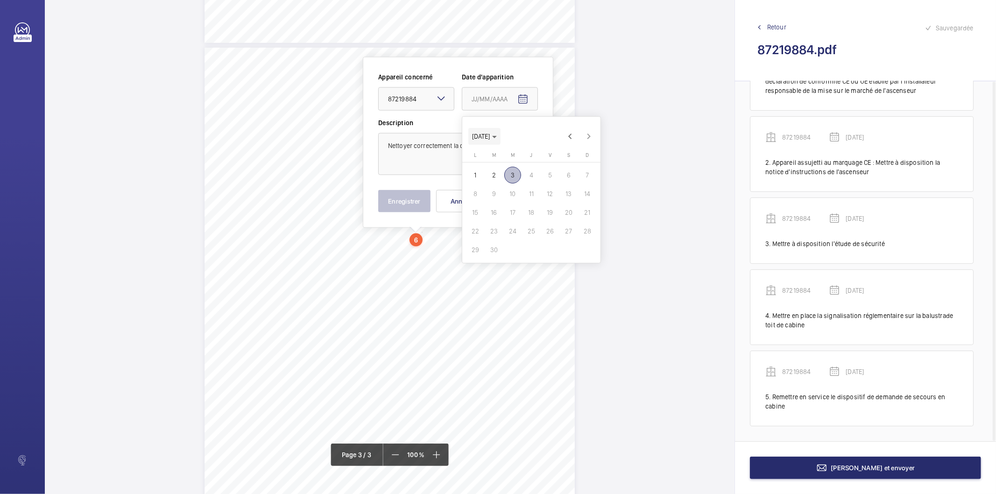
click at [497, 134] on span "SEPT. 2025" at bounding box center [484, 136] width 25 height 7
click at [572, 257] on span "2025" at bounding box center [579, 258] width 29 height 17
click at [546, 169] on span "MARS" at bounding box center [547, 165] width 29 height 17
click at [529, 226] on span "20" at bounding box center [531, 231] width 17 height 17
type input "20/03/2025"
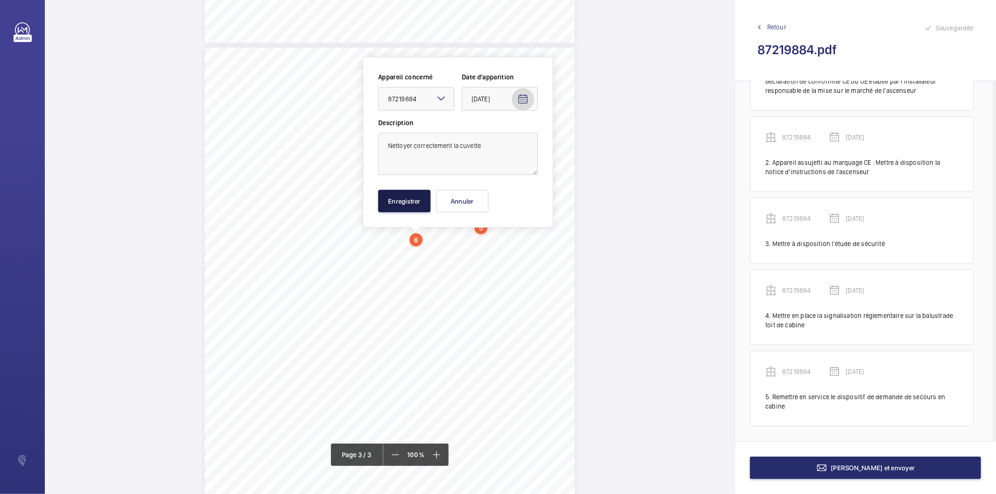
click at [411, 207] on button "Enregistrer" at bounding box center [404, 201] width 52 height 22
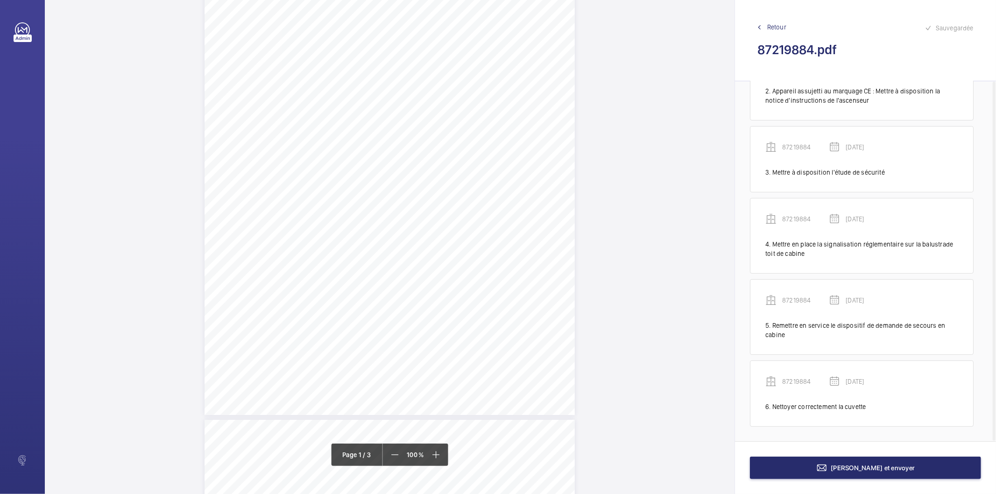
scroll to position [39, 0]
click at [759, 464] on button "Terminer et envoyer" at bounding box center [865, 467] width 231 height 22
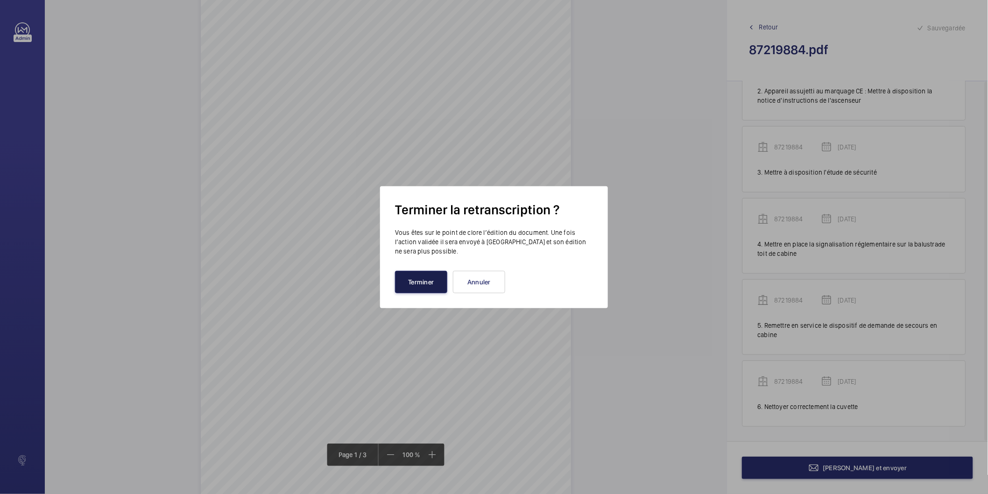
click at [431, 285] on button "Terminer" at bounding box center [421, 282] width 52 height 22
